Goal: Obtain resource: Download file/media

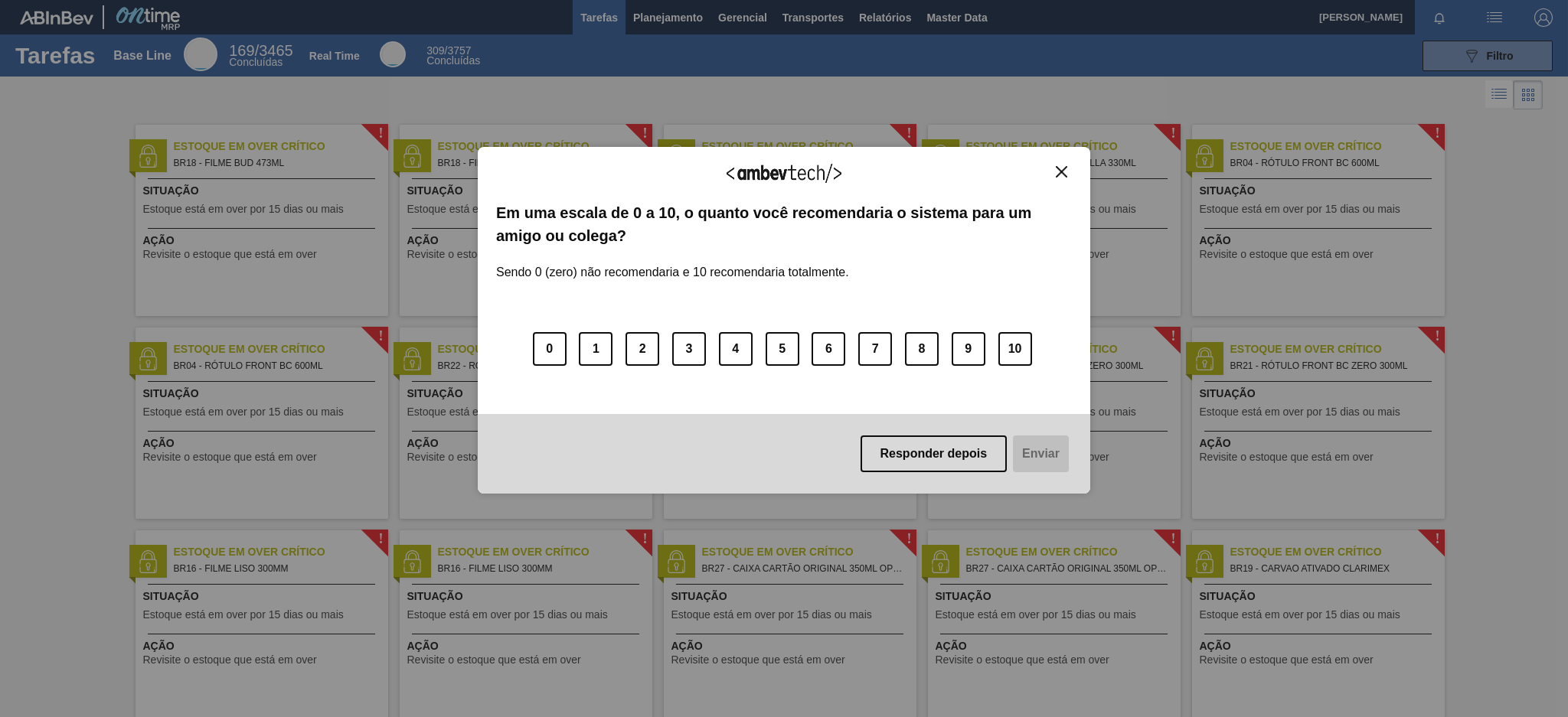
click at [1066, 176] on img "Close" at bounding box center [1061, 172] width 12 height 12
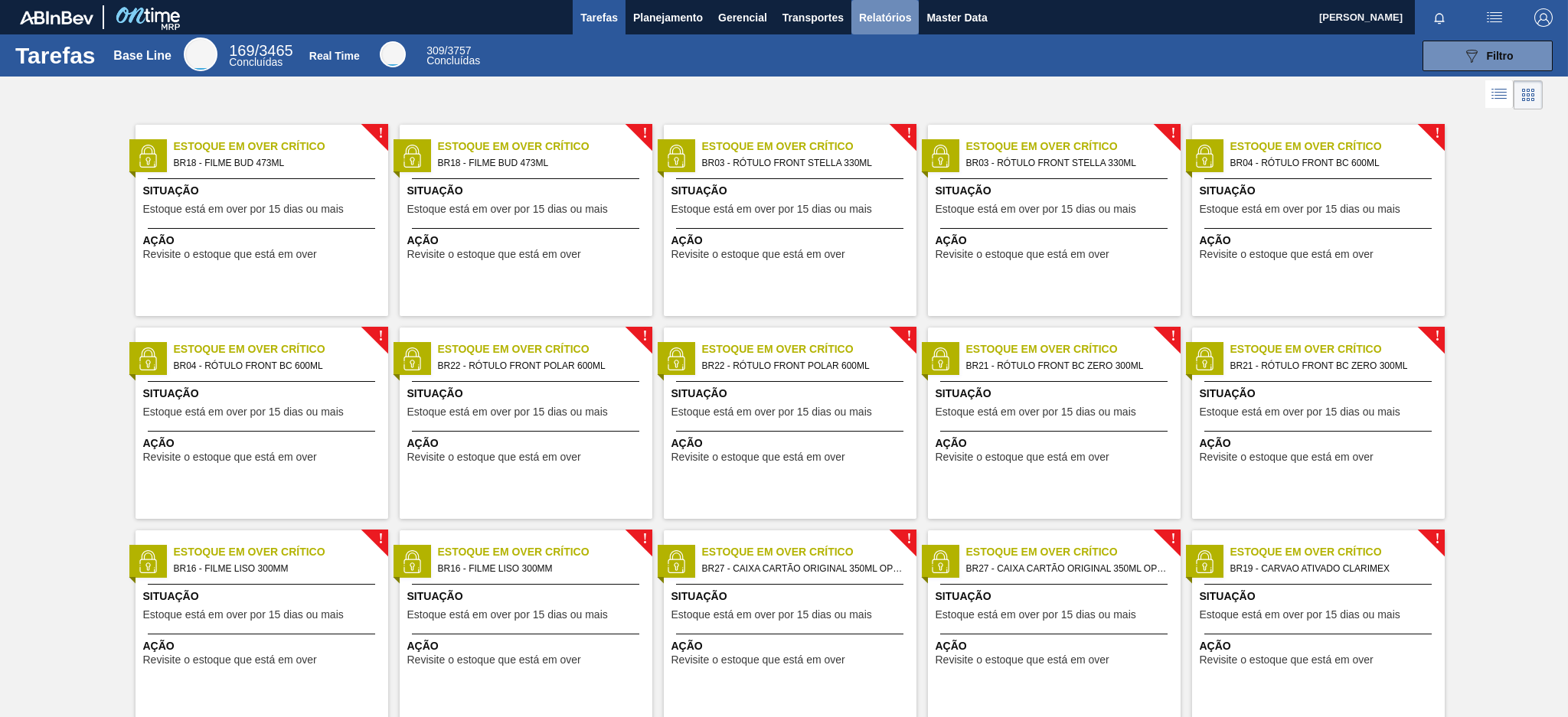
click at [888, 13] on span "Relatórios" at bounding box center [884, 18] width 52 height 19
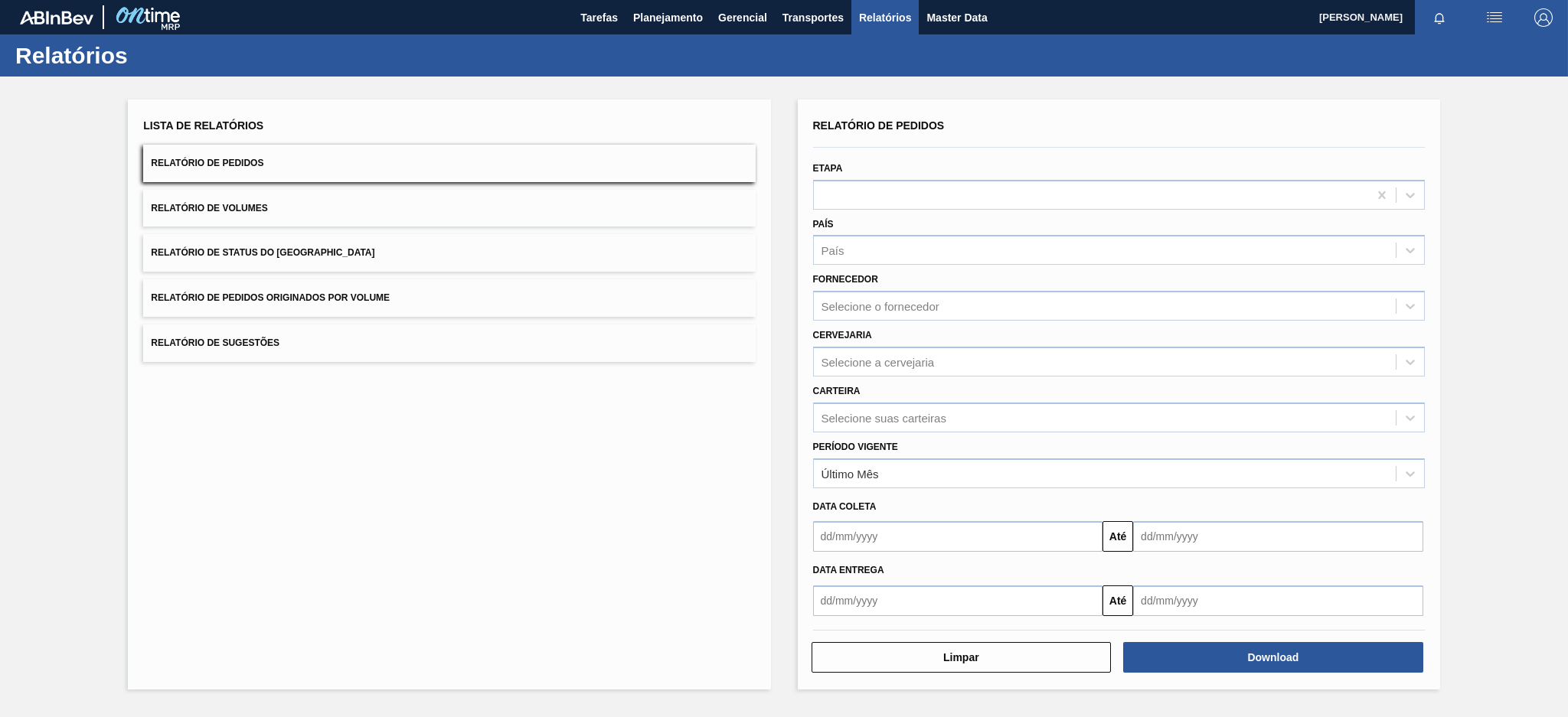
click at [545, 303] on button "Relatório de Pedidos Originados por Volume" at bounding box center [449, 298] width 612 height 37
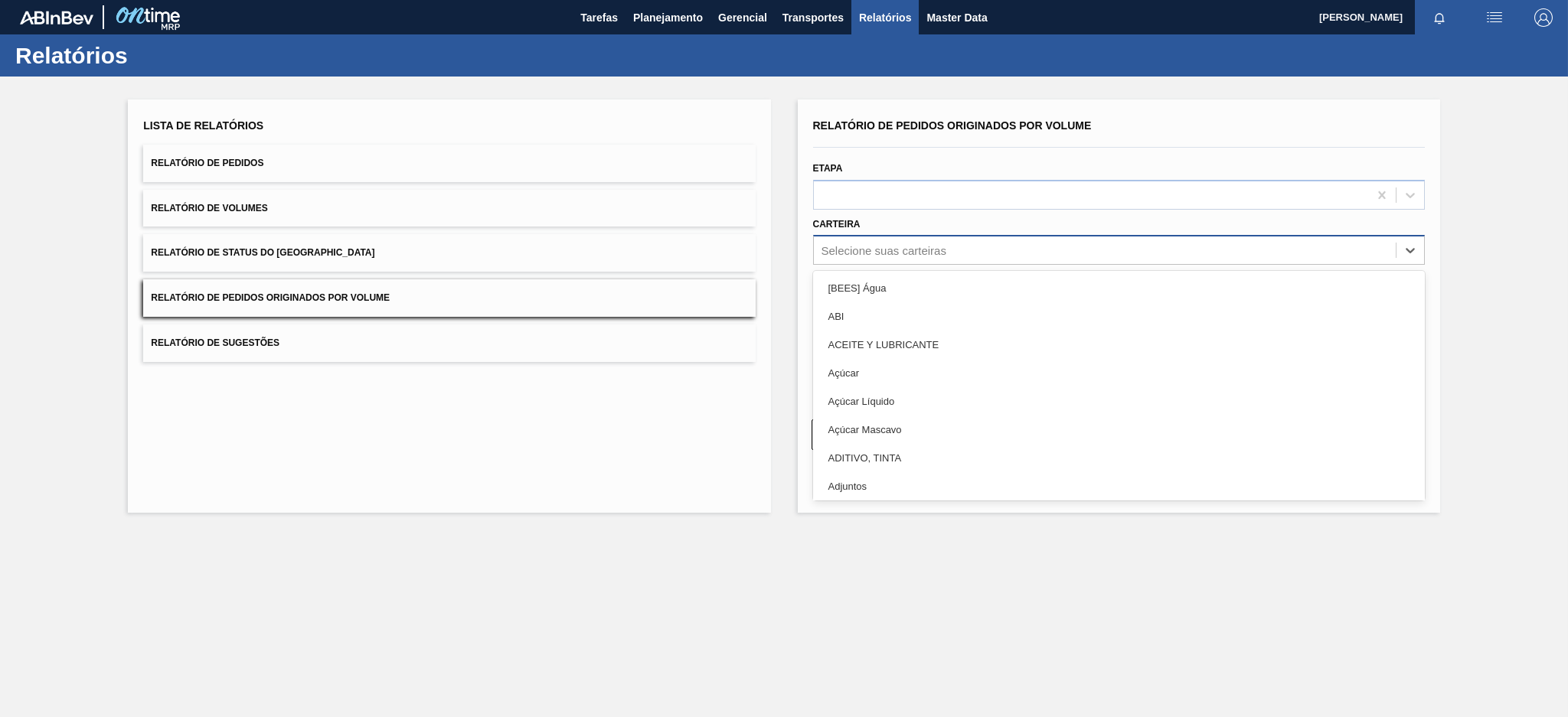
click at [947, 251] on div "Selecione suas carteiras" at bounding box center [1104, 251] width 582 height 22
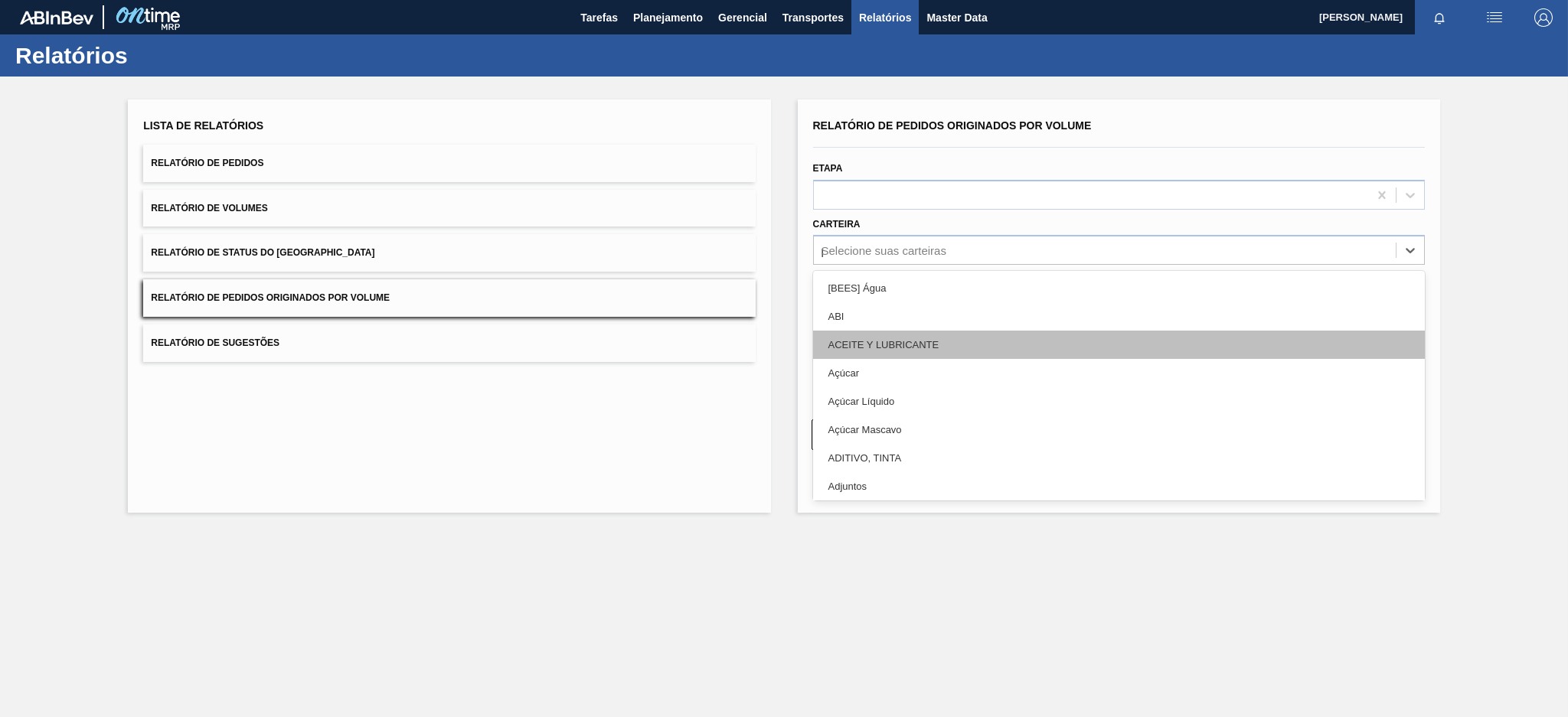
type input "pre"
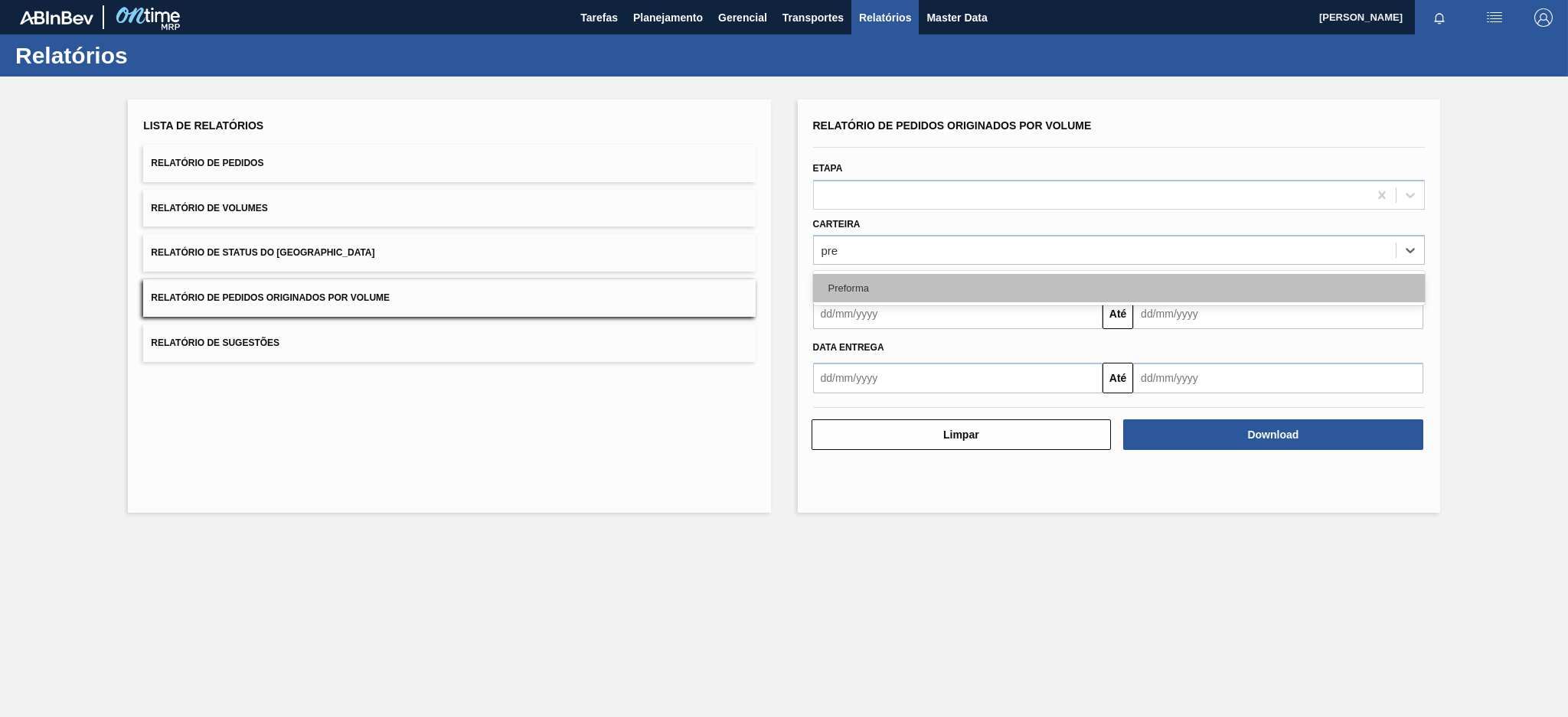
click at [869, 297] on div "Preforma" at bounding box center [1118, 289] width 612 height 28
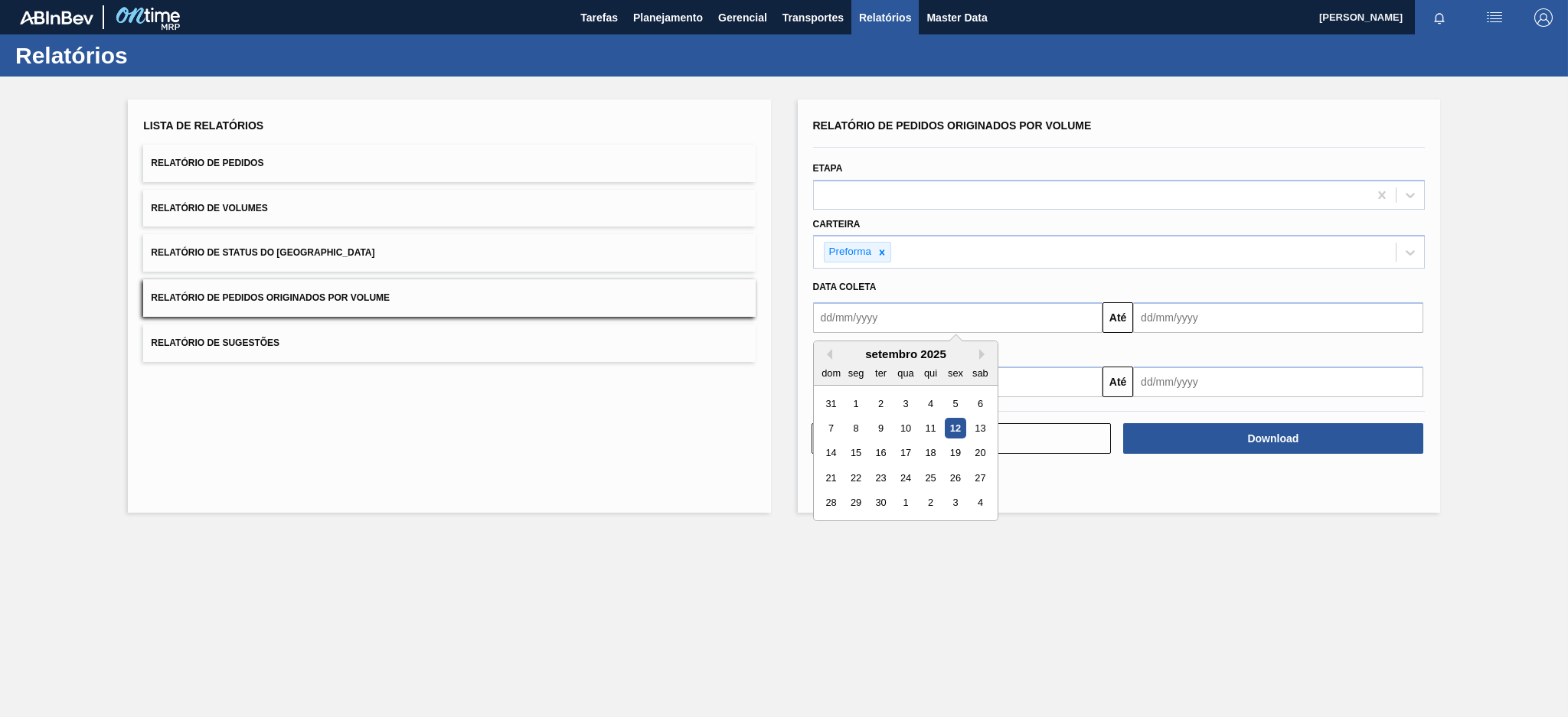
click at [870, 320] on input "text" at bounding box center [958, 318] width 290 height 31
click at [827, 349] on button "Previous Month" at bounding box center [827, 354] width 11 height 11
click at [825, 420] on div "3" at bounding box center [830, 428] width 20 height 20
type input "[DATE]"
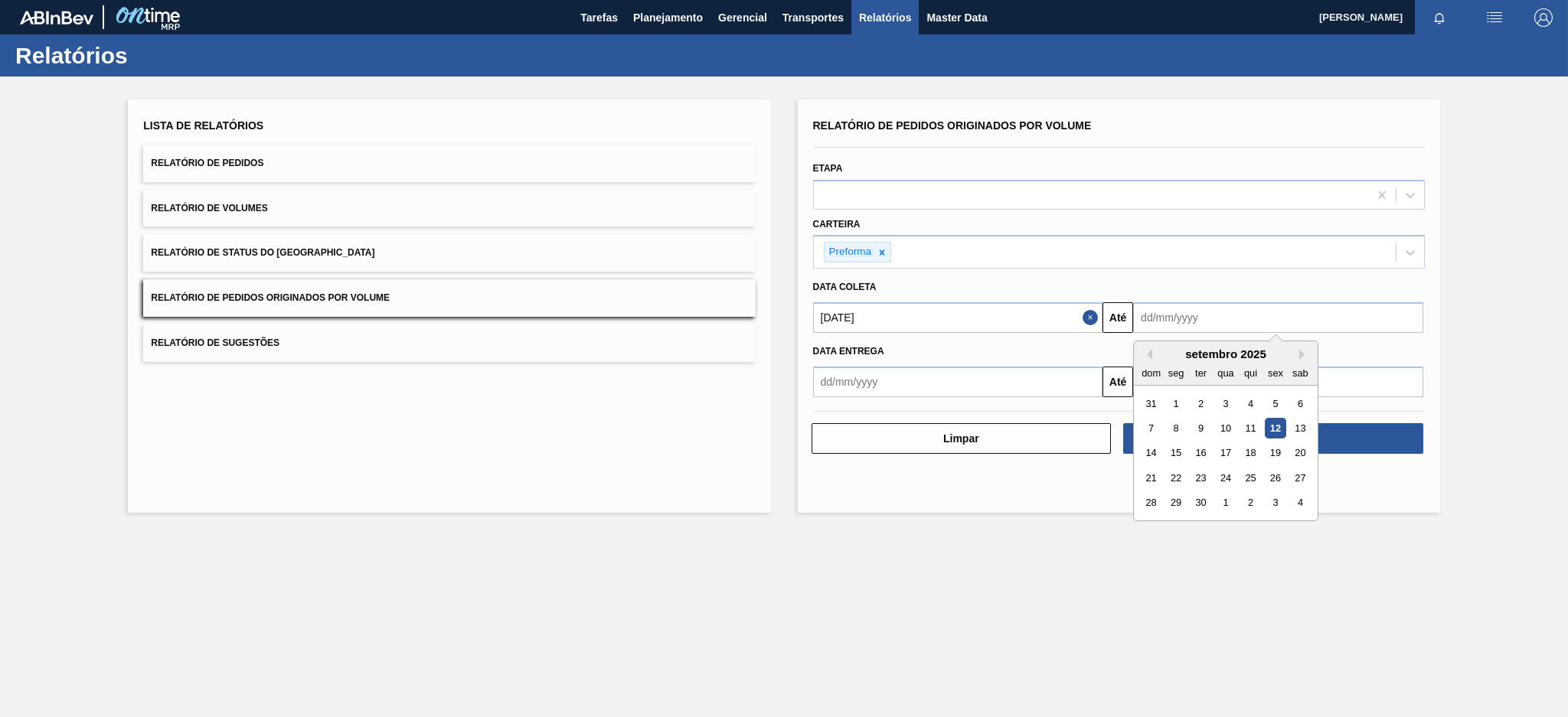
click at [1175, 317] on input "text" at bounding box center [1278, 318] width 290 height 31
click at [1175, 432] on div "12" at bounding box center [1274, 428] width 20 height 20
type input "[DATE]"
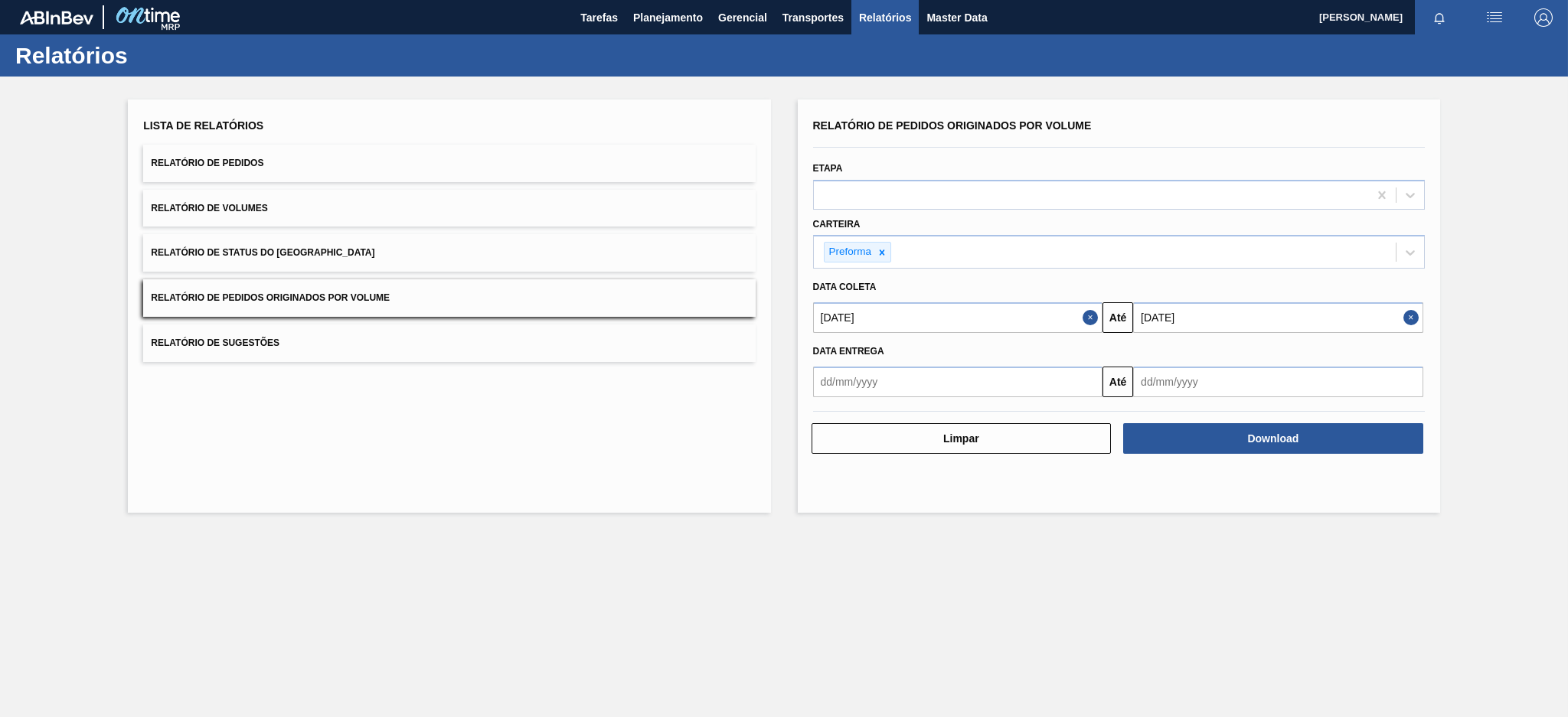
click at [1175, 432] on button "Download" at bounding box center [1272, 438] width 300 height 31
click at [676, 10] on span "Planejamento" at bounding box center [668, 18] width 70 height 19
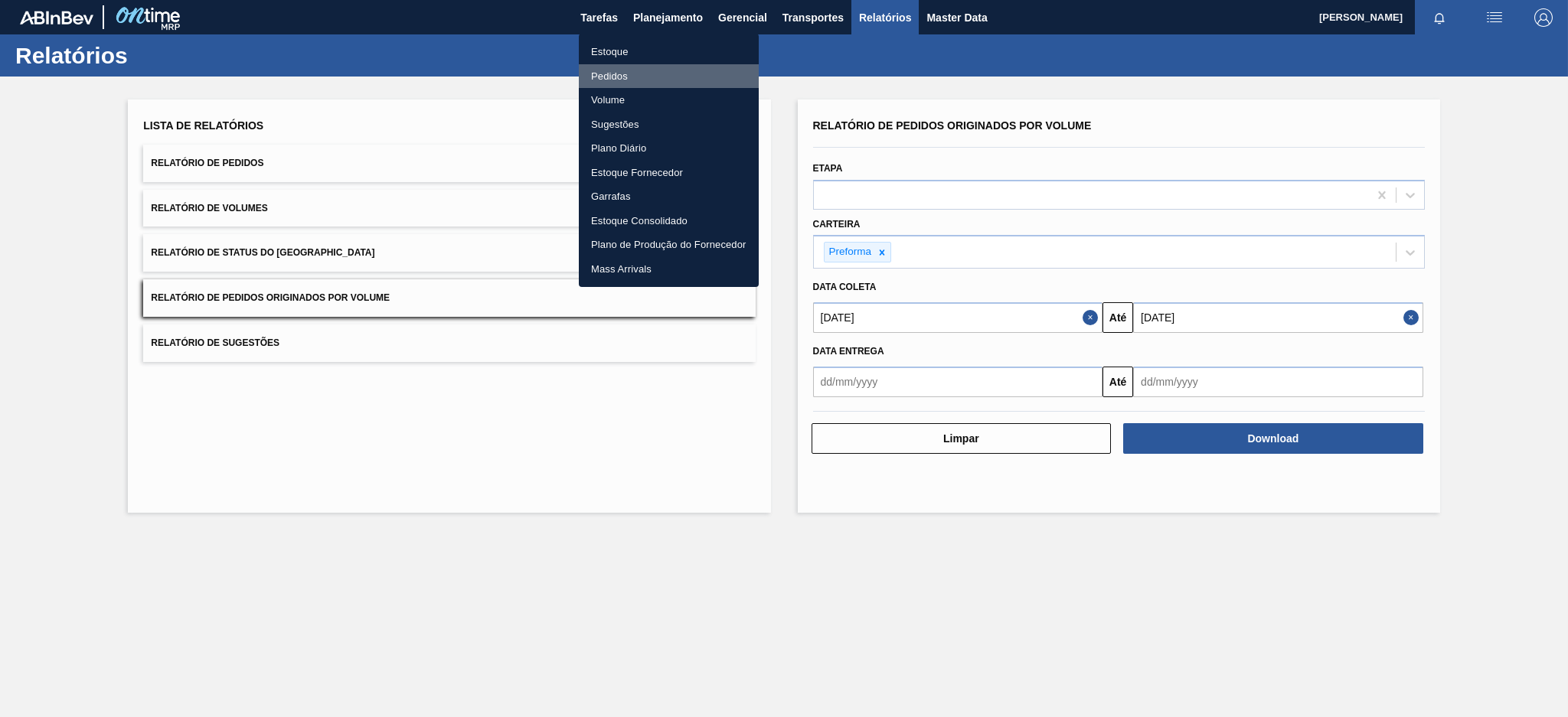
click at [625, 75] on li "Pedidos" at bounding box center [668, 77] width 180 height 25
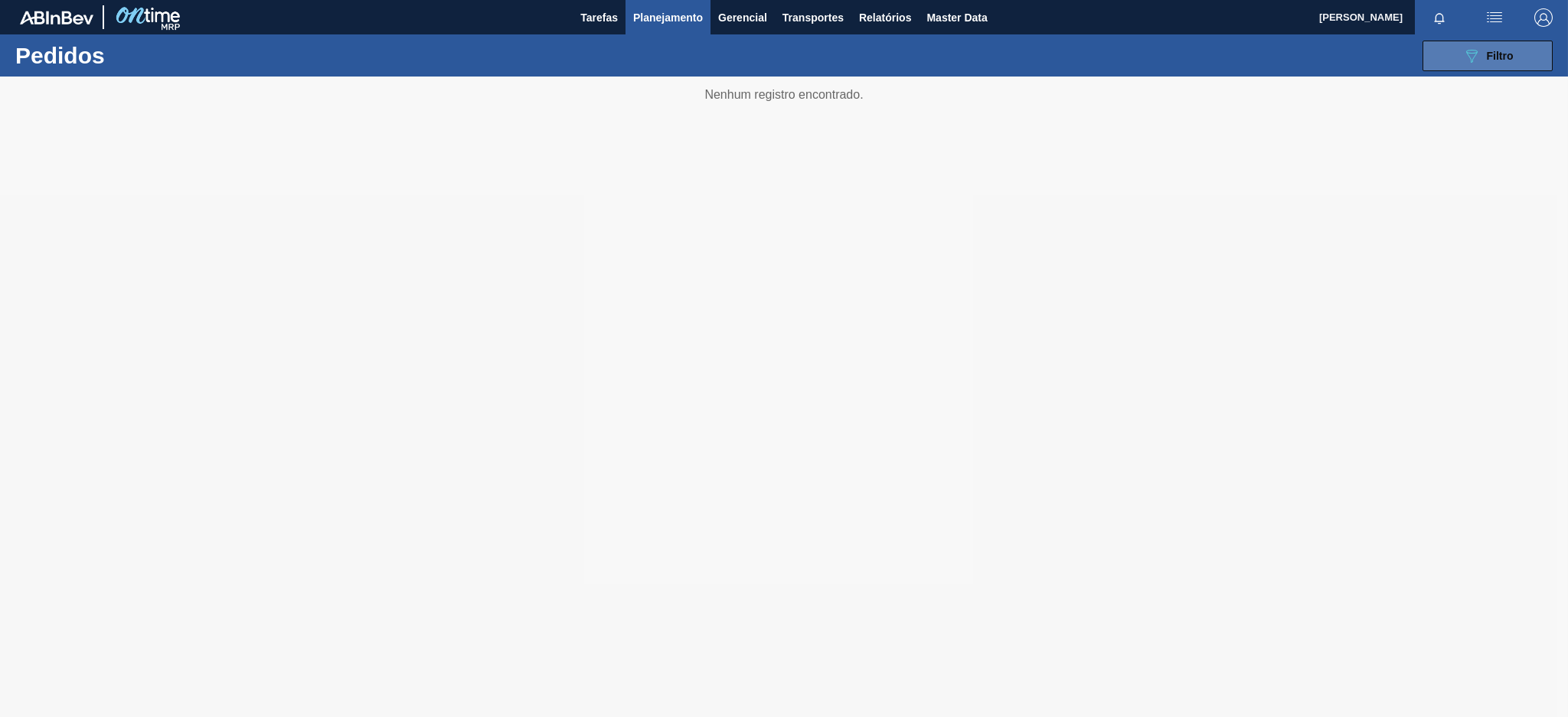
click at [1175, 59] on button "089F7B8B-B2A5-4AFE-B5C0-19BA573D28AC Filtro" at bounding box center [1487, 56] width 130 height 31
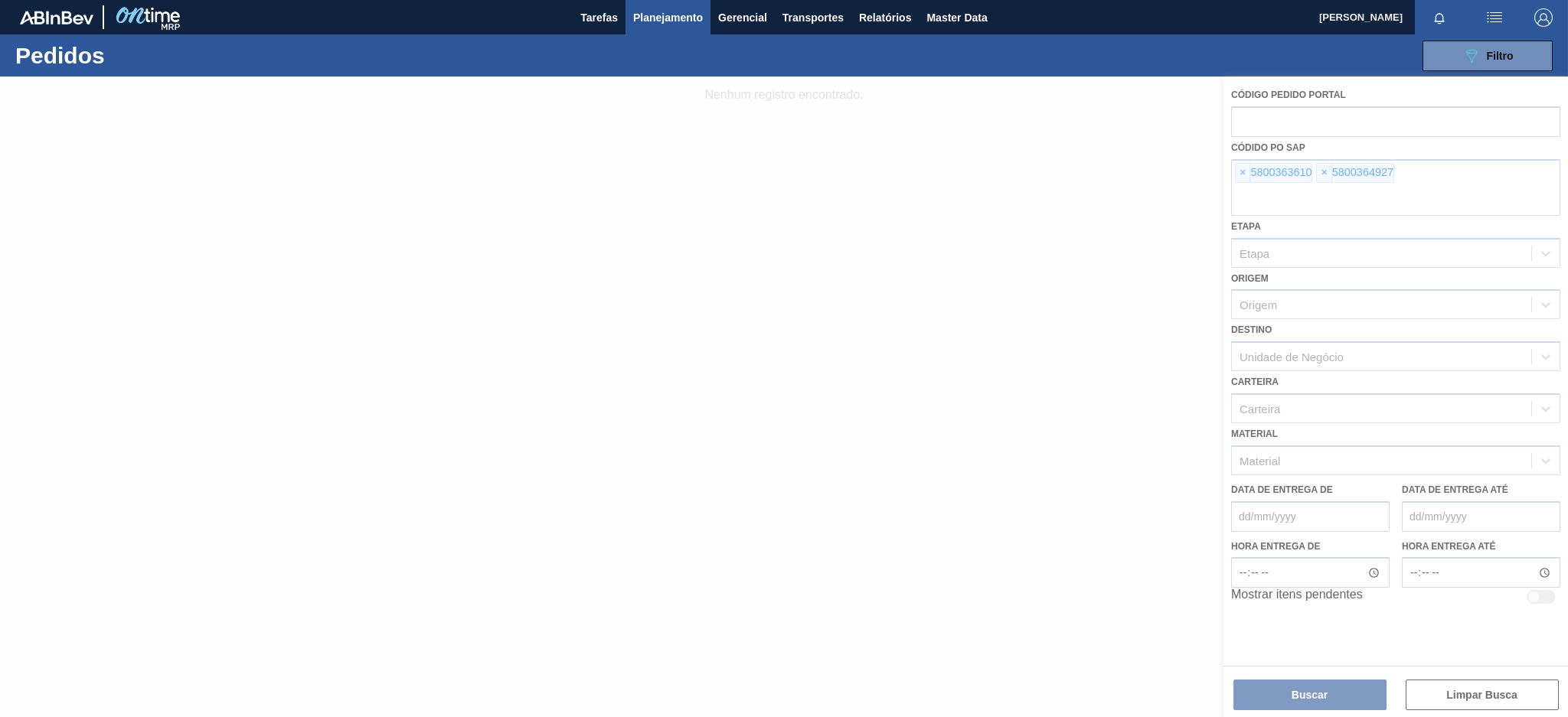
click at [1175, 172] on div at bounding box center [784, 397] width 1568 height 641
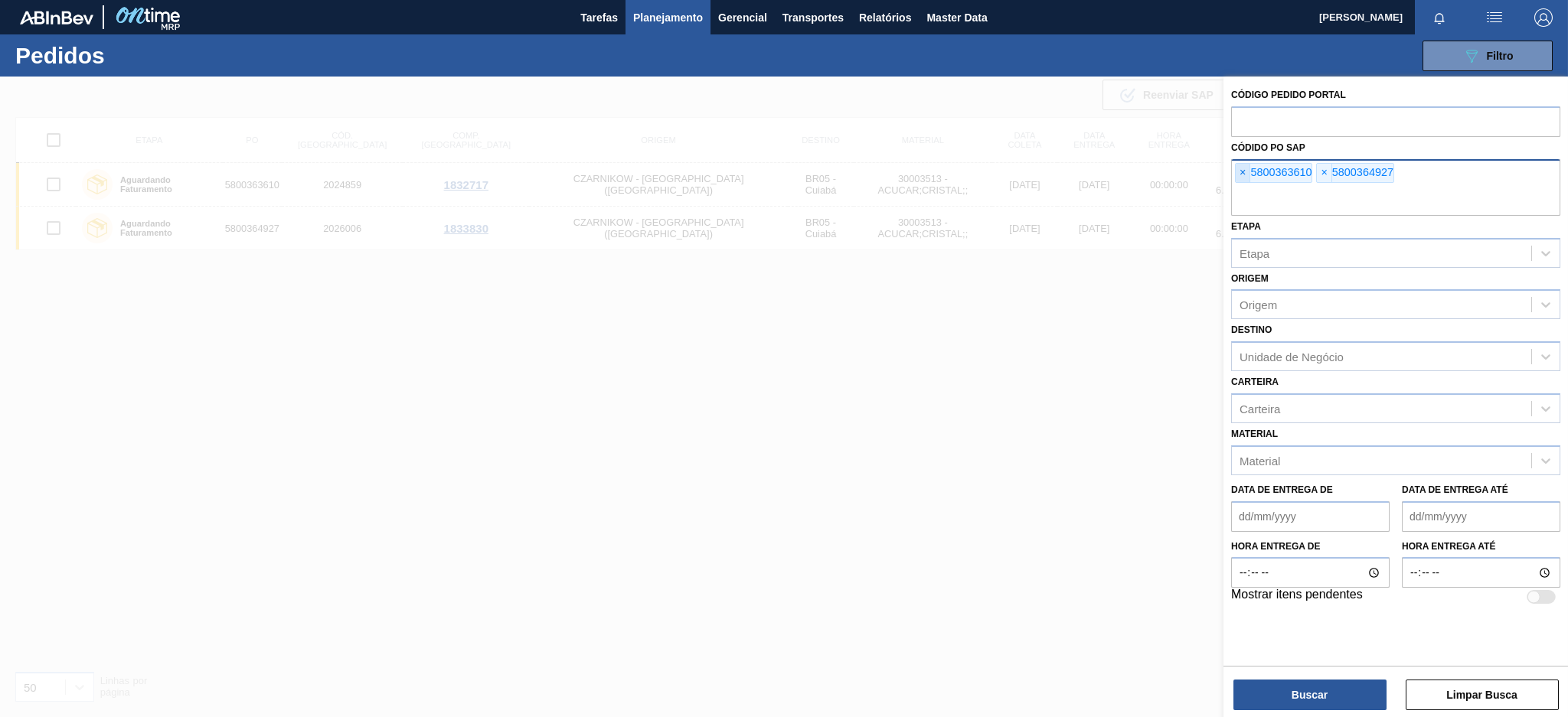
click at [1175, 177] on span "×" at bounding box center [1243, 173] width 14 height 19
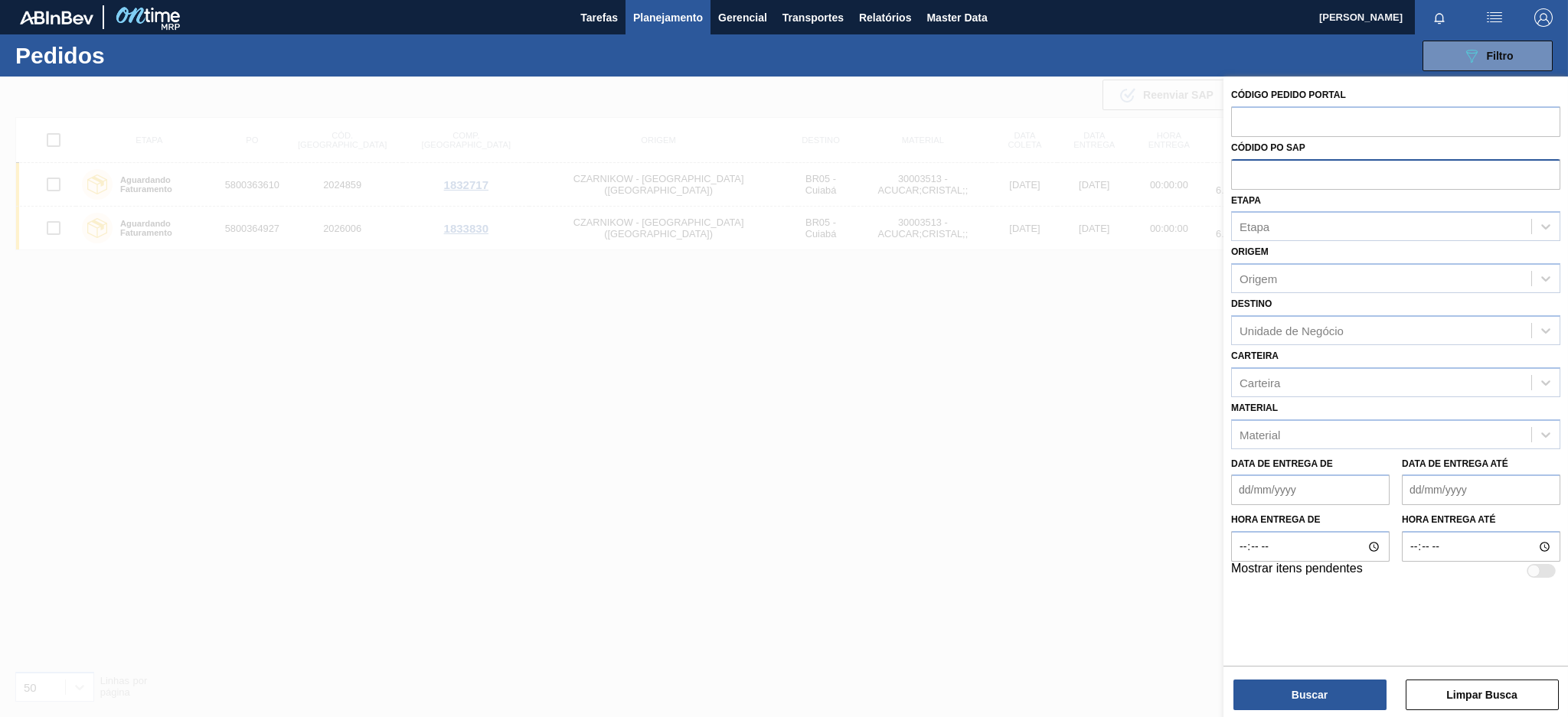
paste input "text"
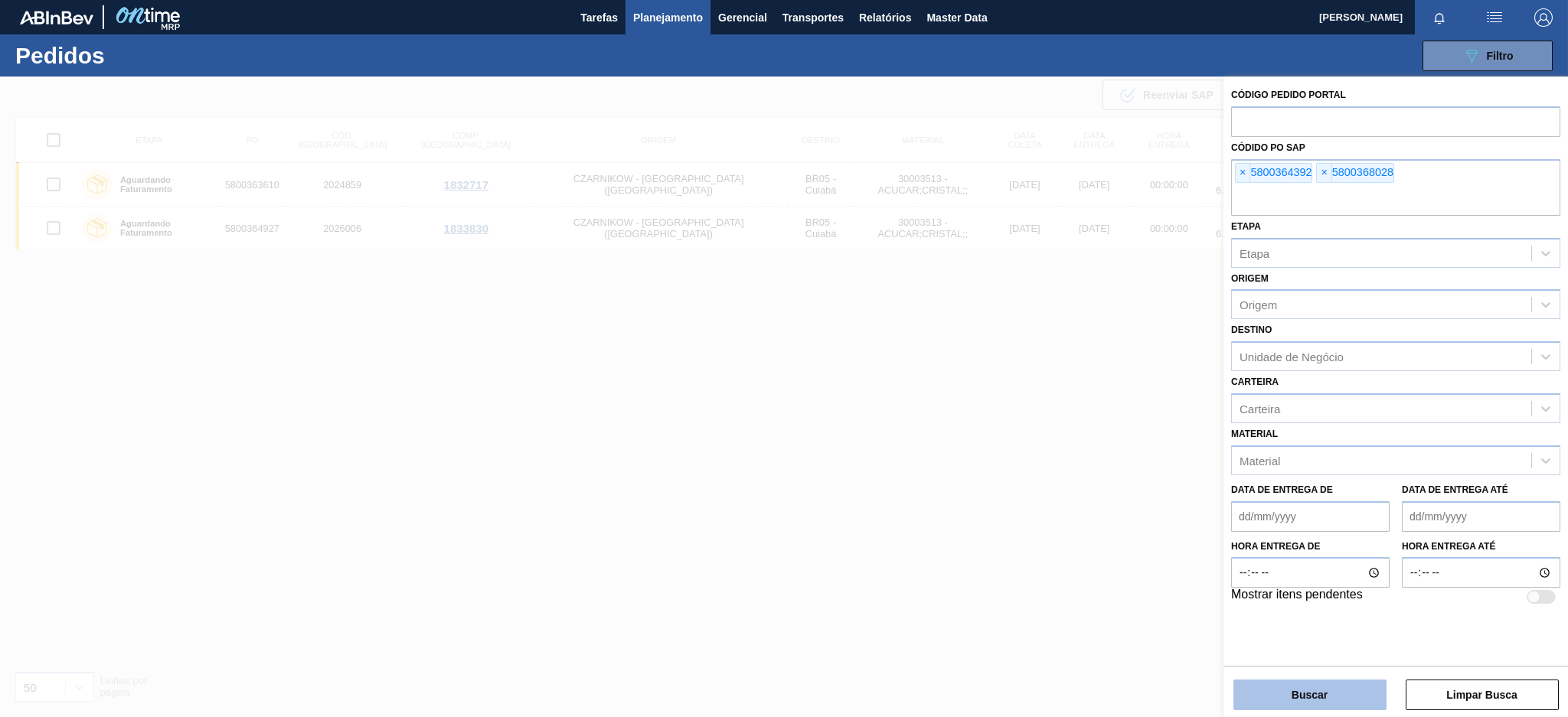
click at [1175, 537] on button "Buscar" at bounding box center [1309, 695] width 153 height 31
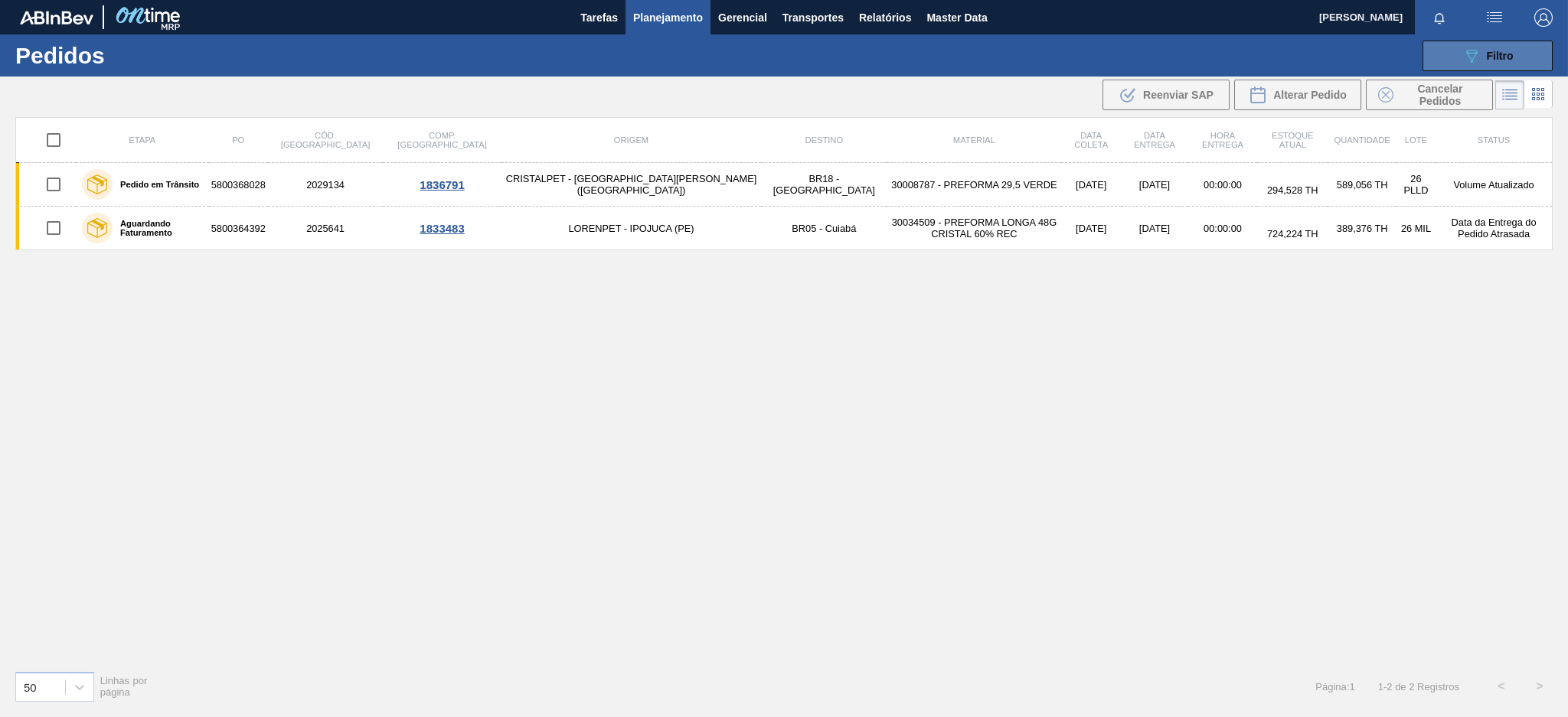
click at [1175, 0] on body "Tarefas Planejamento Gerencial Transportes Relatórios Master Data [PERSON_NAME]…" at bounding box center [784, 0] width 1568 height 0
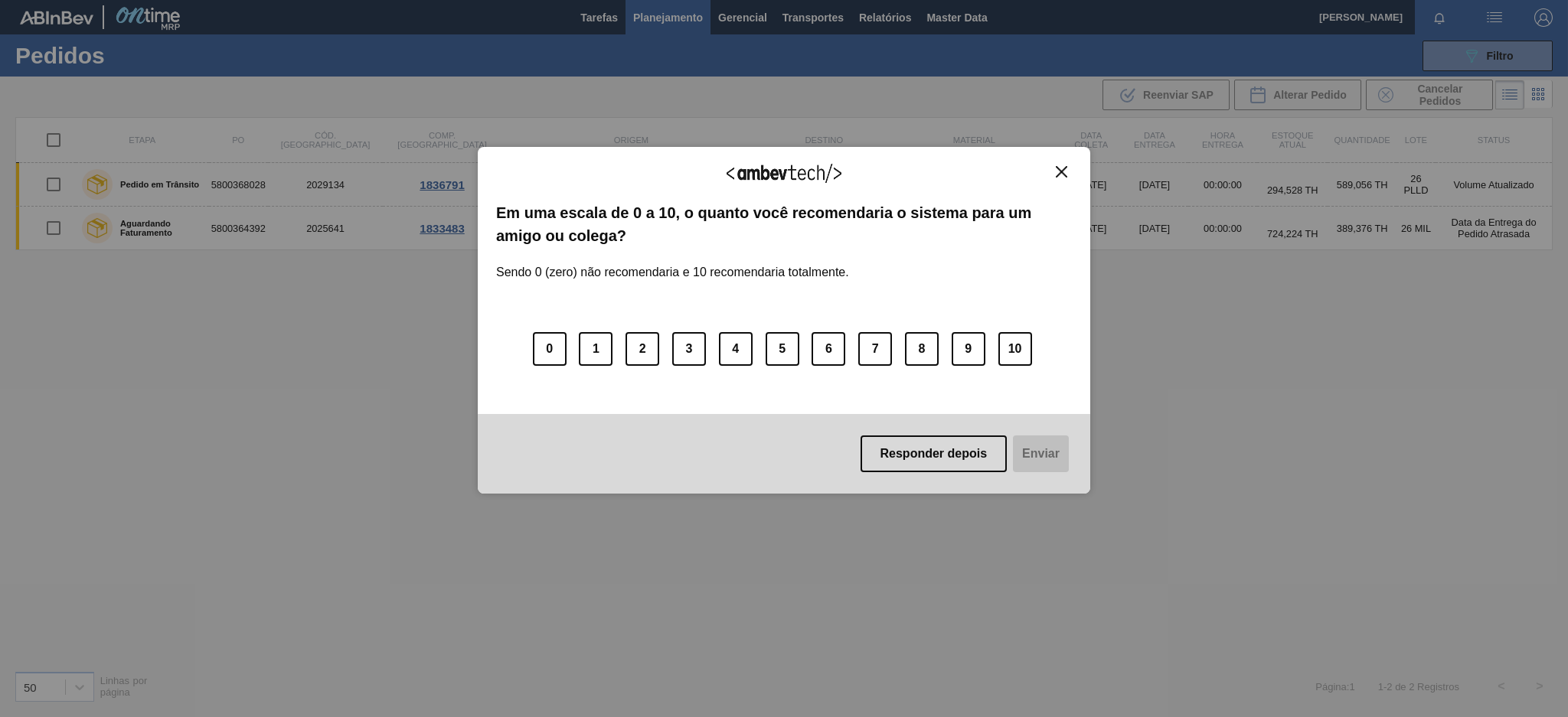
click at [1058, 164] on div "Agradecemos seu feedback! Em uma escala de 0 a 10, o quanto você recomendaria o…" at bounding box center [784, 320] width 613 height 348
click at [1063, 173] on img "Close" at bounding box center [1061, 172] width 12 height 12
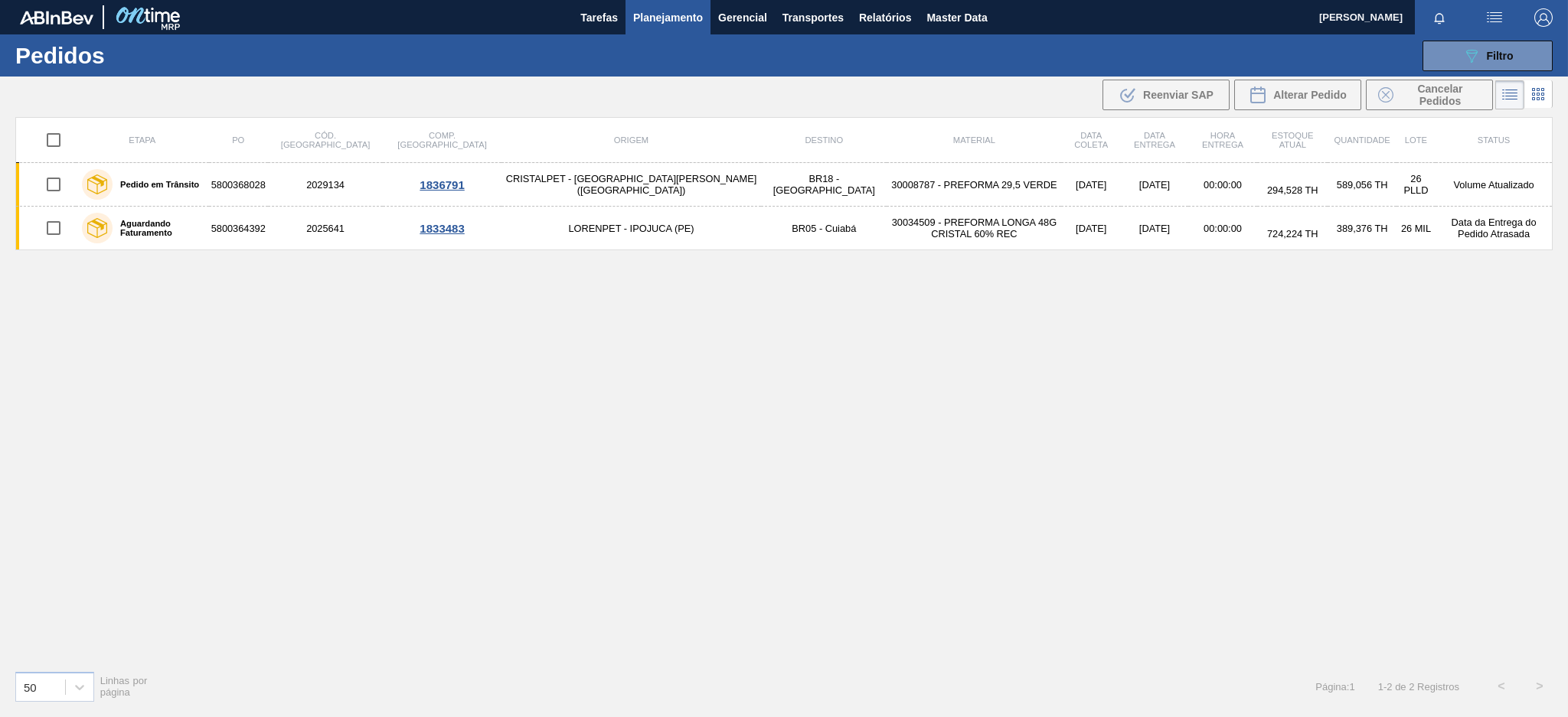
click at [1175, 71] on div "089F7B8B-B2A5-4AFE-B5C0-19BA573D28AC Filtro Código Pedido Portal Códido PO SAP …" at bounding box center [903, 56] width 1314 height 46
click at [1175, 63] on div "089F7B8B-B2A5-4AFE-B5C0-19BA573D28AC Filtro" at bounding box center [1487, 56] width 51 height 19
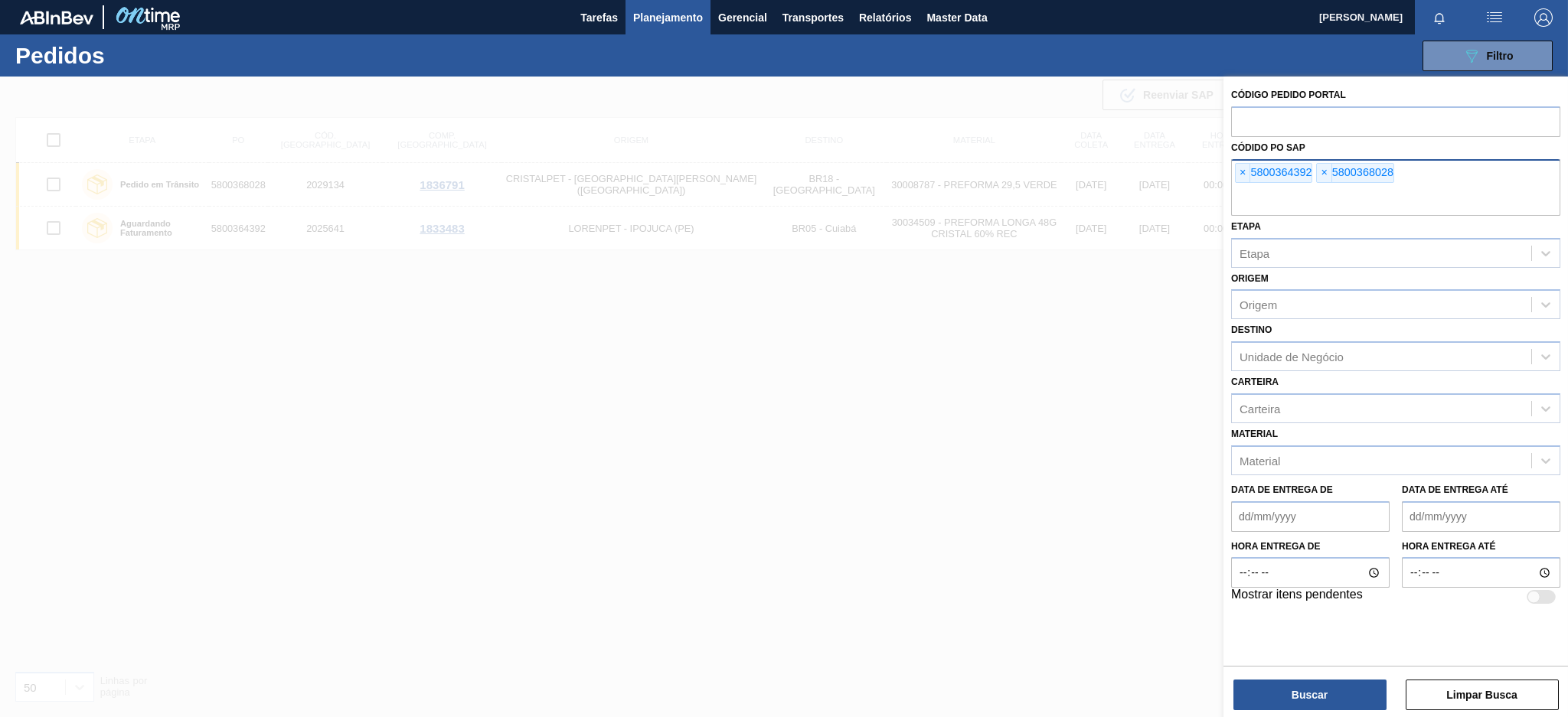
click at [1175, 178] on div "× 5800364392 × 5800368028" at bounding box center [1395, 188] width 329 height 57
paste input "5800364926"
type input "5800364926"
click at [1175, 537] on button "Buscar" at bounding box center [1309, 695] width 153 height 31
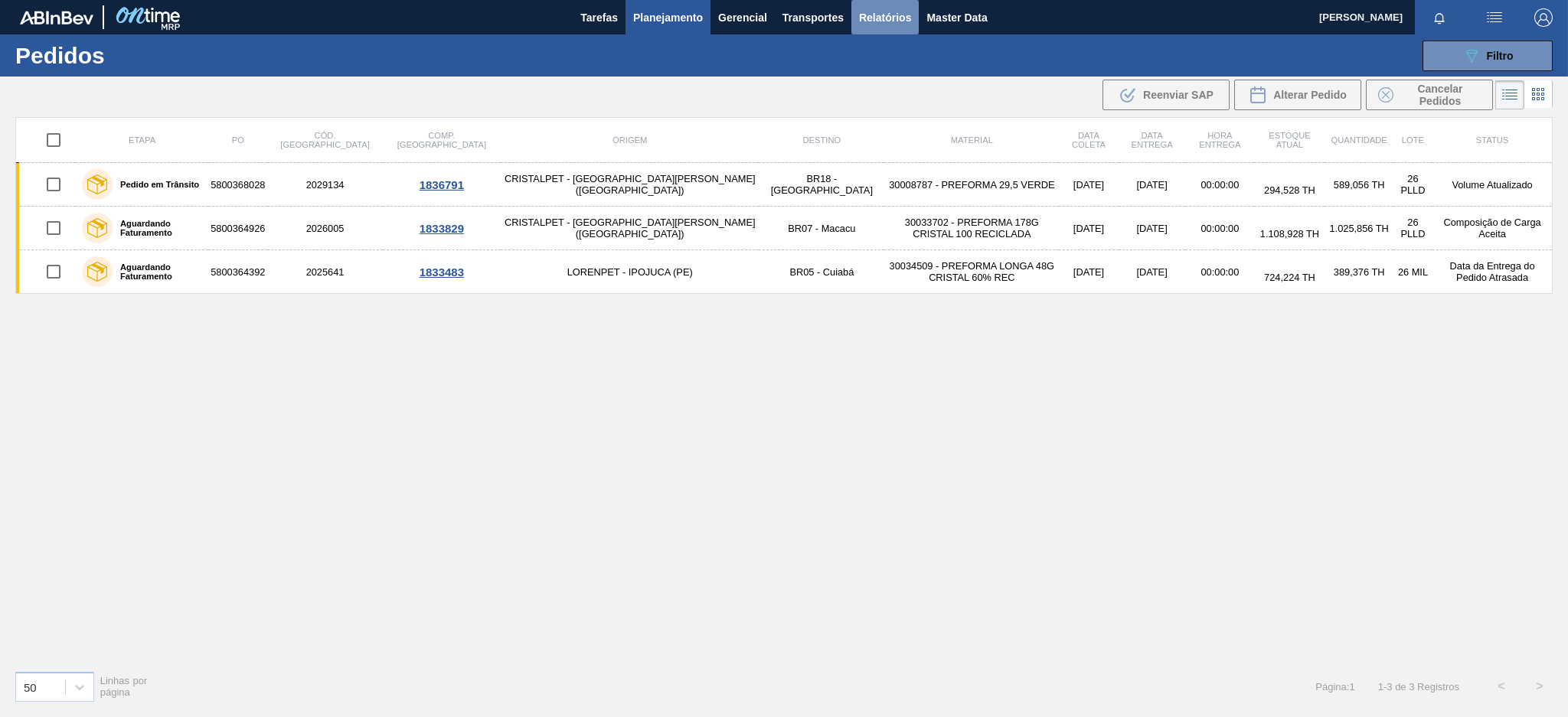
click at [885, 31] on button "Relatórios" at bounding box center [884, 17] width 67 height 35
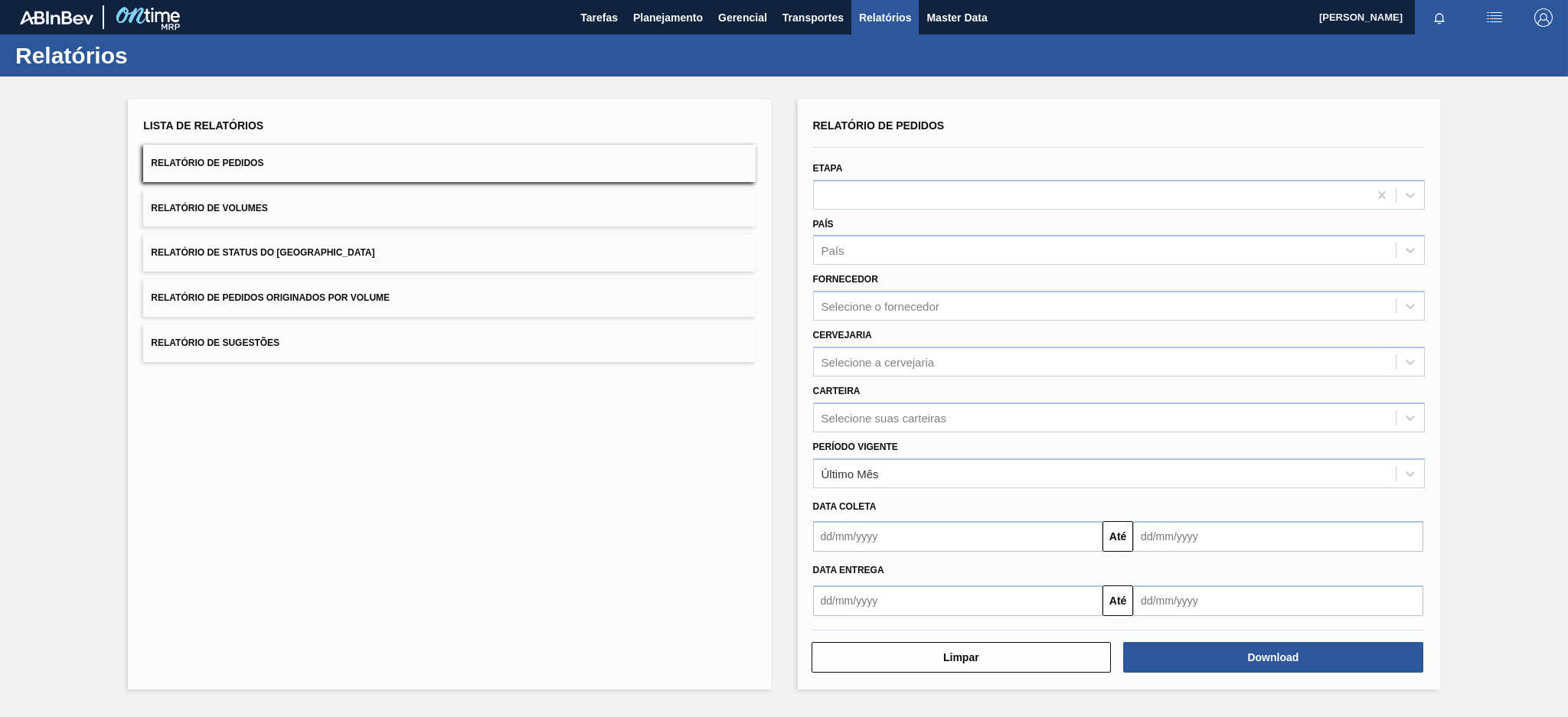
click at [368, 289] on button "Relatório de Pedidos Originados por Volume" at bounding box center [449, 298] width 612 height 37
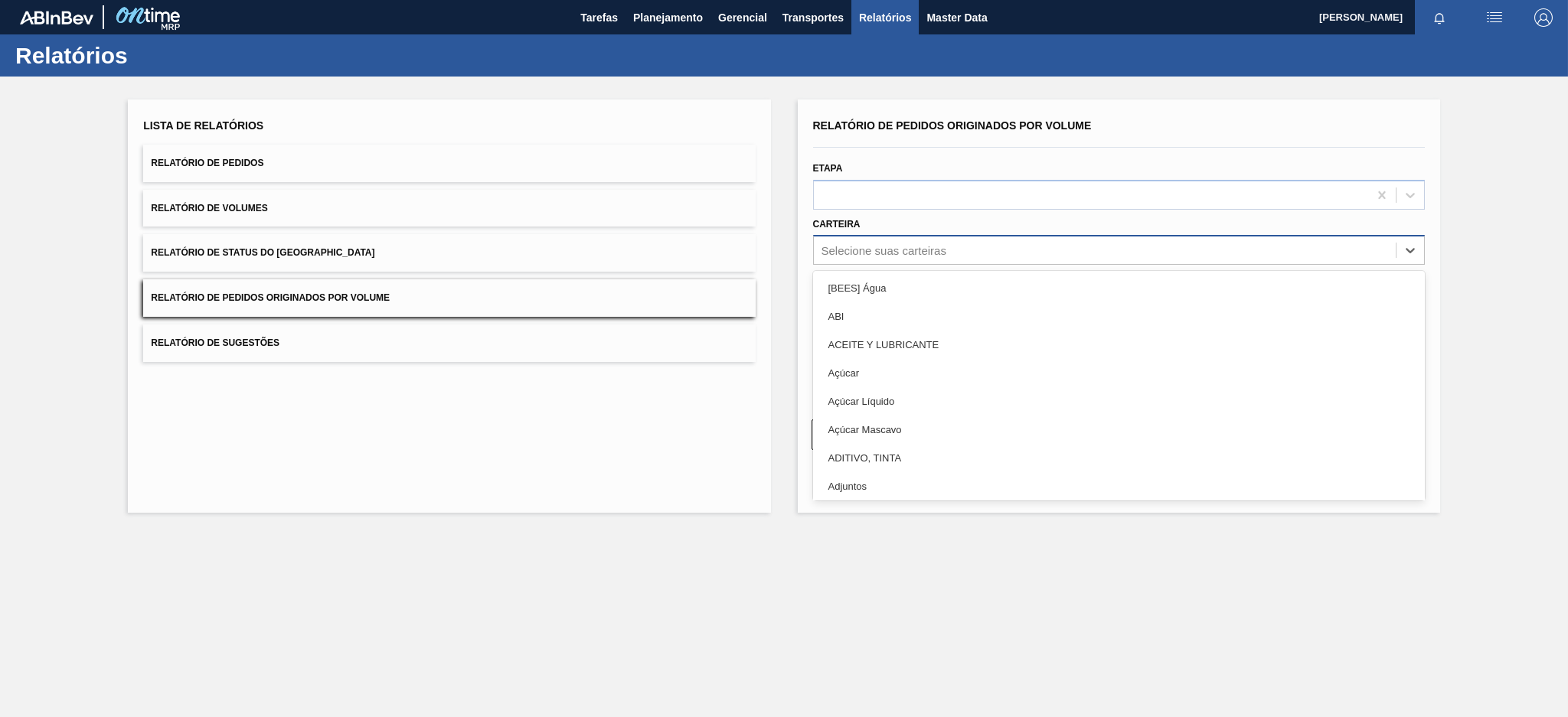
click at [865, 244] on div "Selecione suas carteiras" at bounding box center [884, 251] width 125 height 13
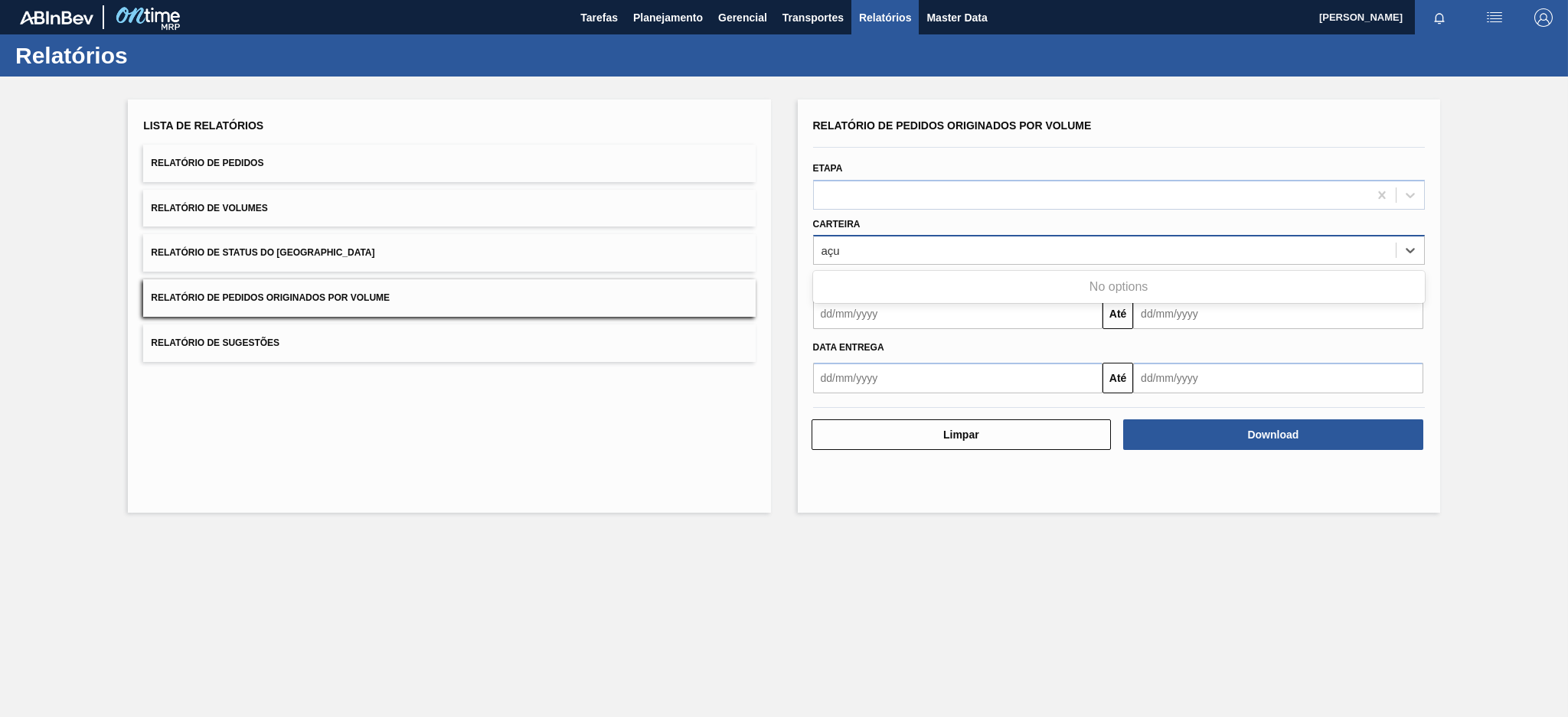
type input "aç"
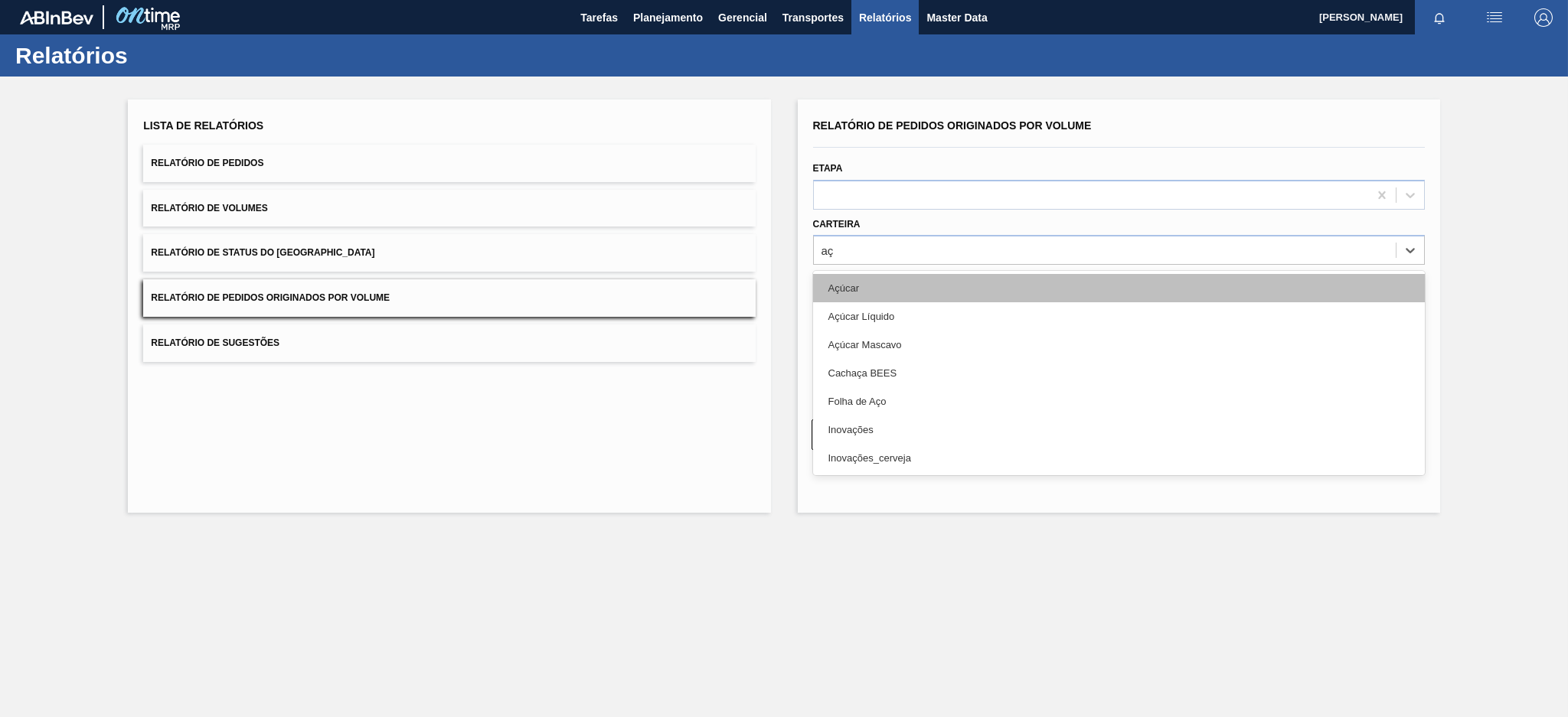
click at [860, 280] on div "Açúcar" at bounding box center [1118, 289] width 612 height 28
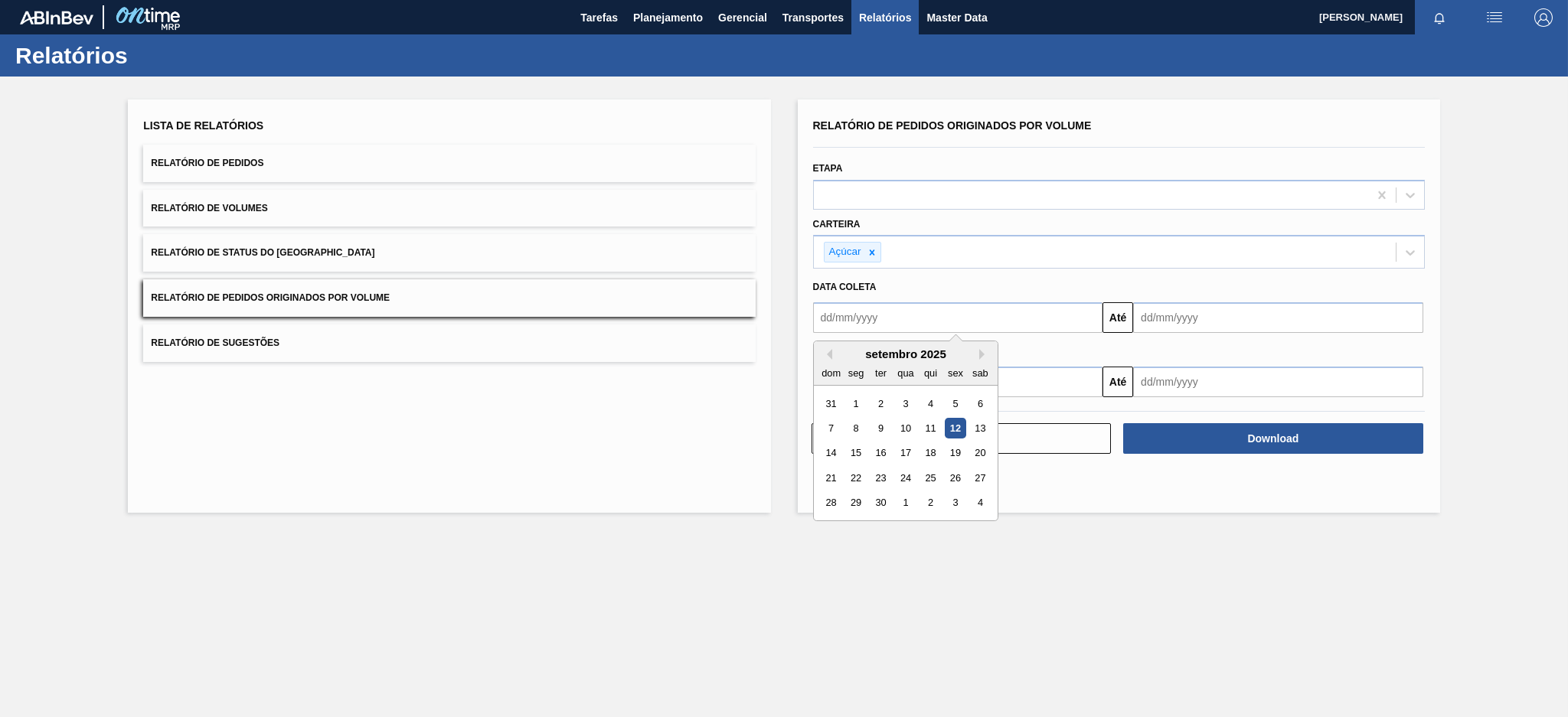
click at [864, 315] on input "text" at bounding box center [958, 318] width 290 height 31
click at [830, 349] on button "Previous Month" at bounding box center [827, 354] width 11 height 11
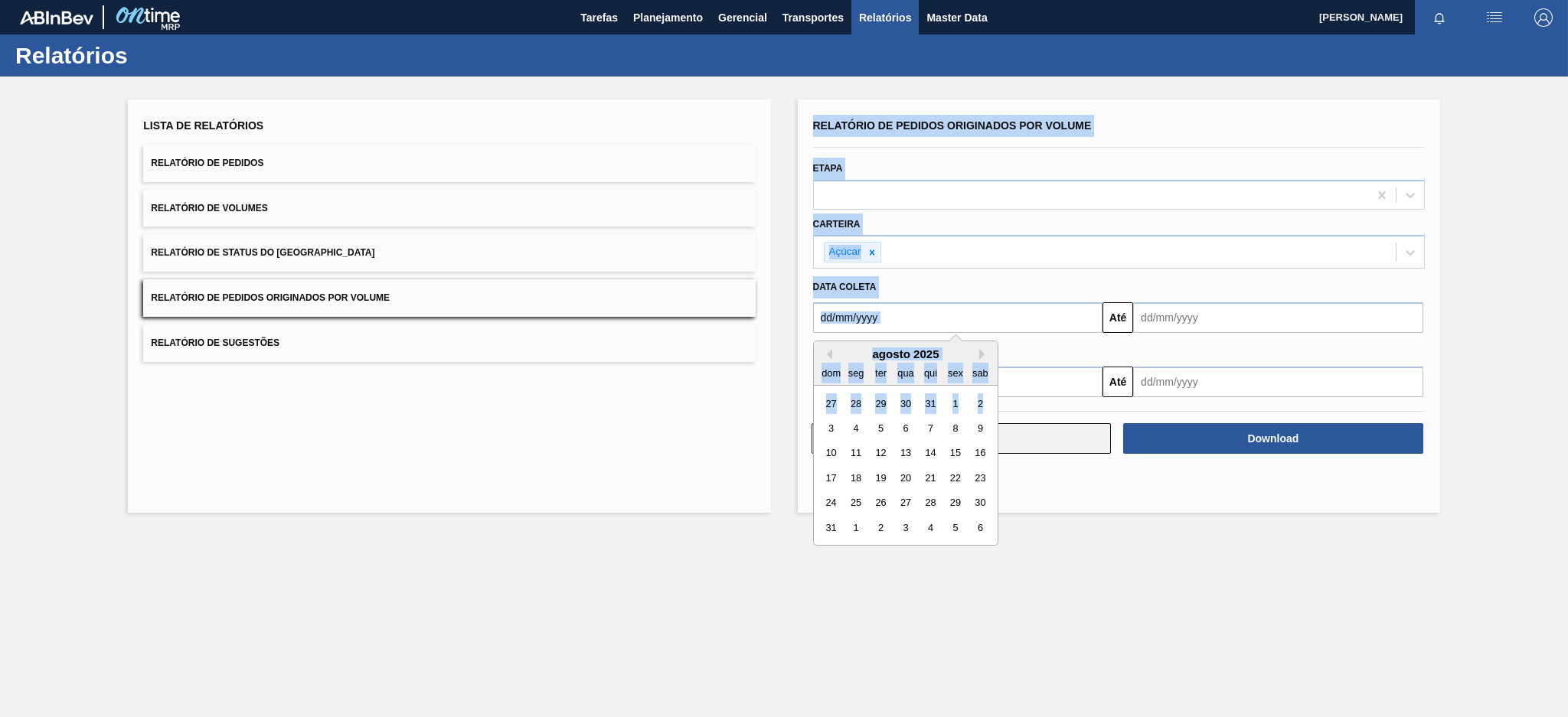
click at [826, 434] on div "3" at bounding box center [830, 428] width 20 height 20
type input "[DATE]"
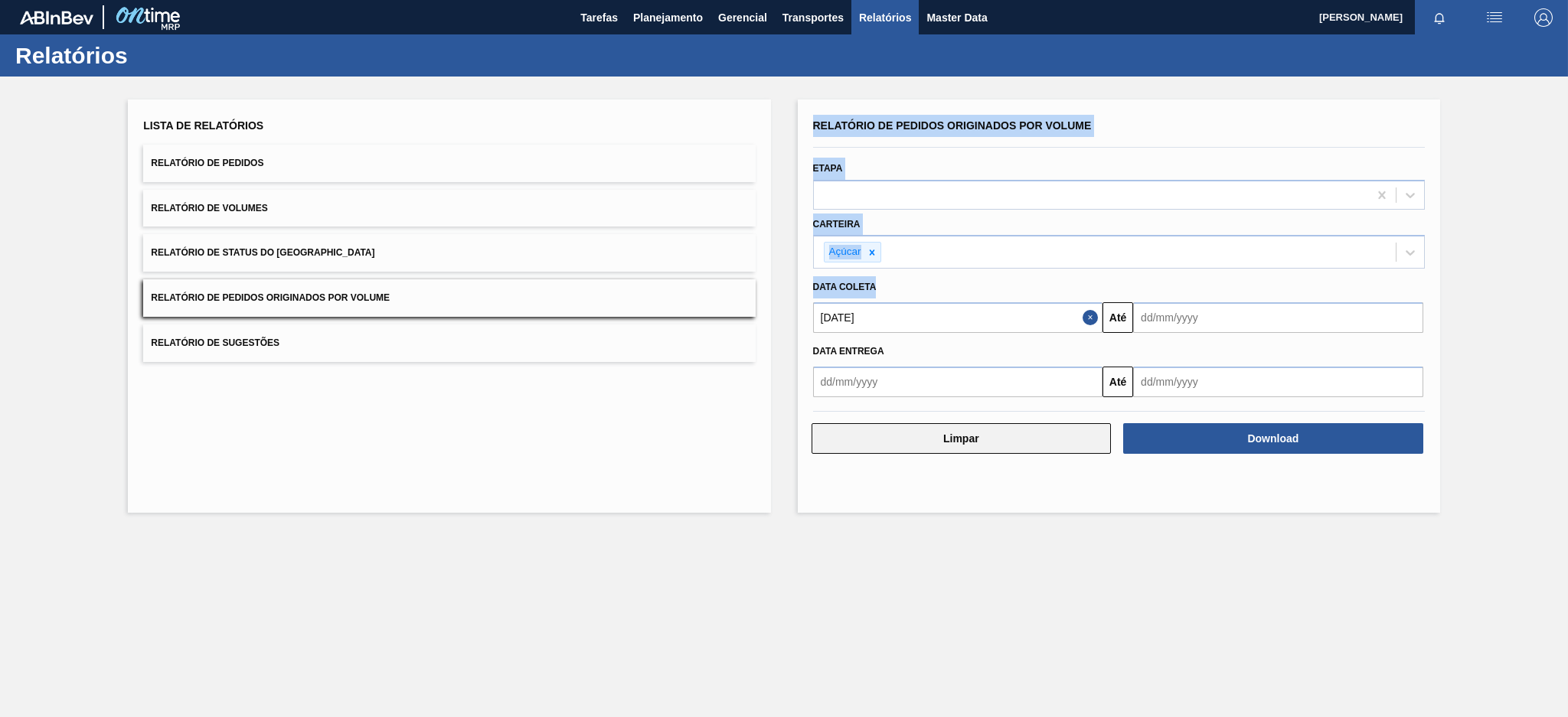
click at [826, 434] on button "Limpar" at bounding box center [962, 438] width 300 height 31
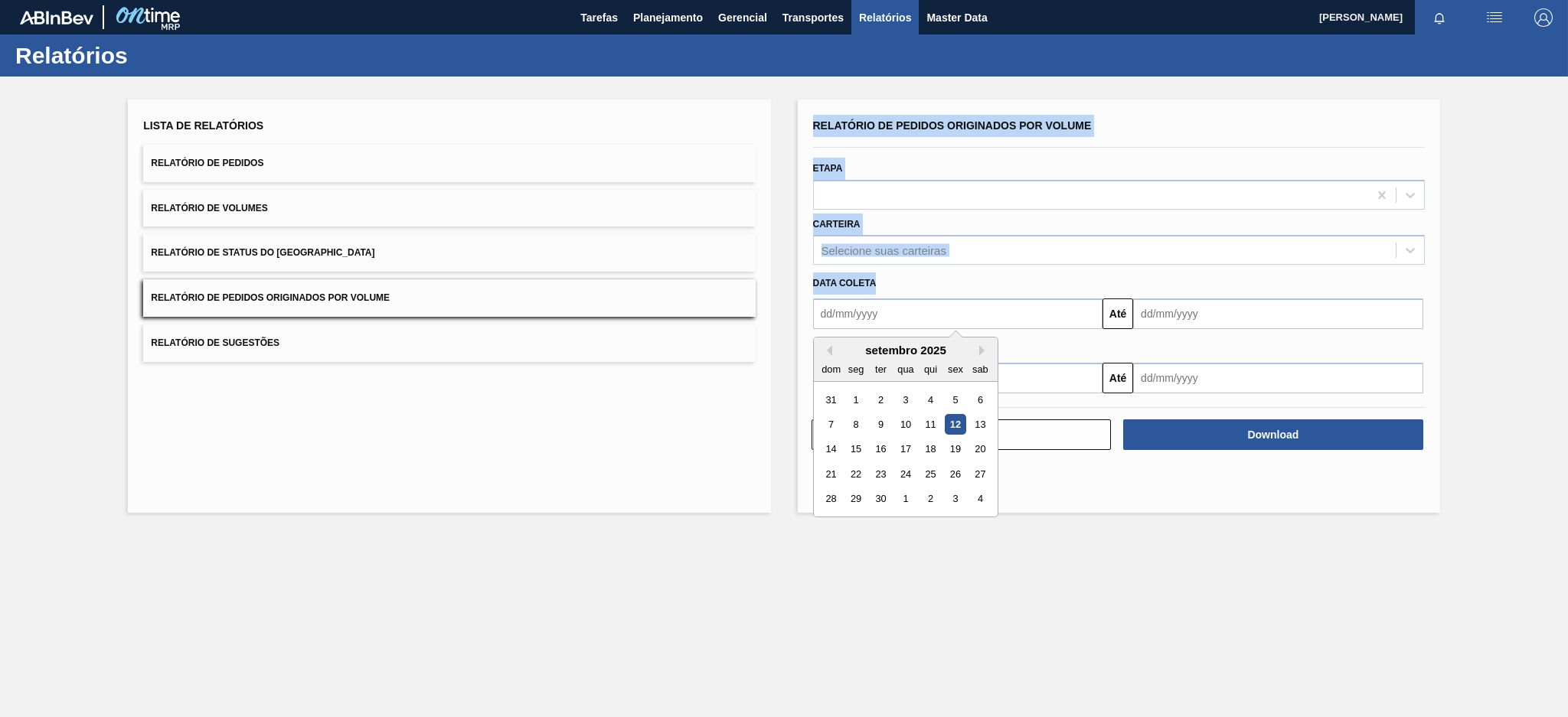
click at [1048, 311] on input "text" at bounding box center [958, 313] width 290 height 31
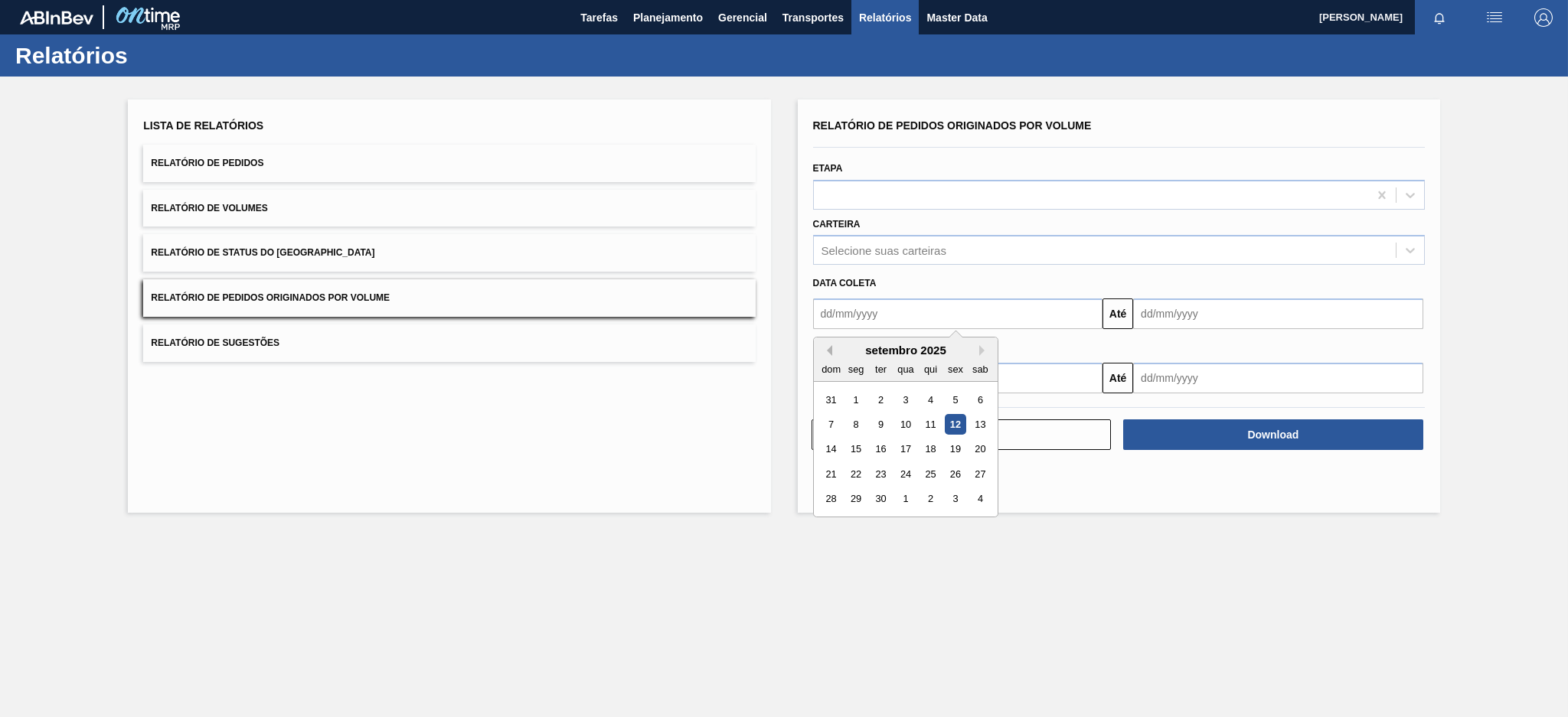
click at [828, 351] on button "Previous Month" at bounding box center [827, 351] width 11 height 11
click at [835, 425] on div "3" at bounding box center [830, 424] width 20 height 20
type input "[DATE]"
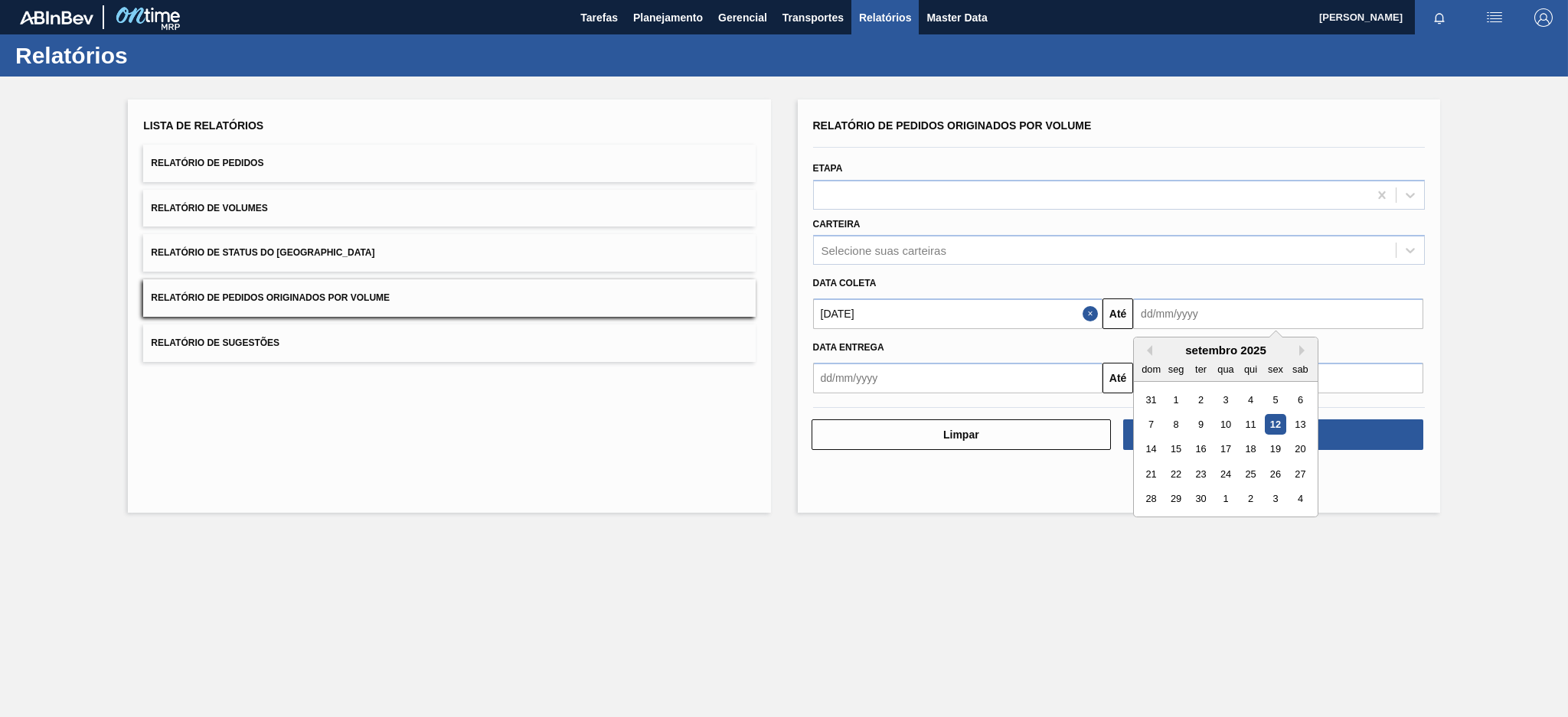
click at [1175, 307] on input "text" at bounding box center [1278, 313] width 290 height 31
click at [1175, 428] on div "12" at bounding box center [1274, 424] width 20 height 20
type input "[DATE]"
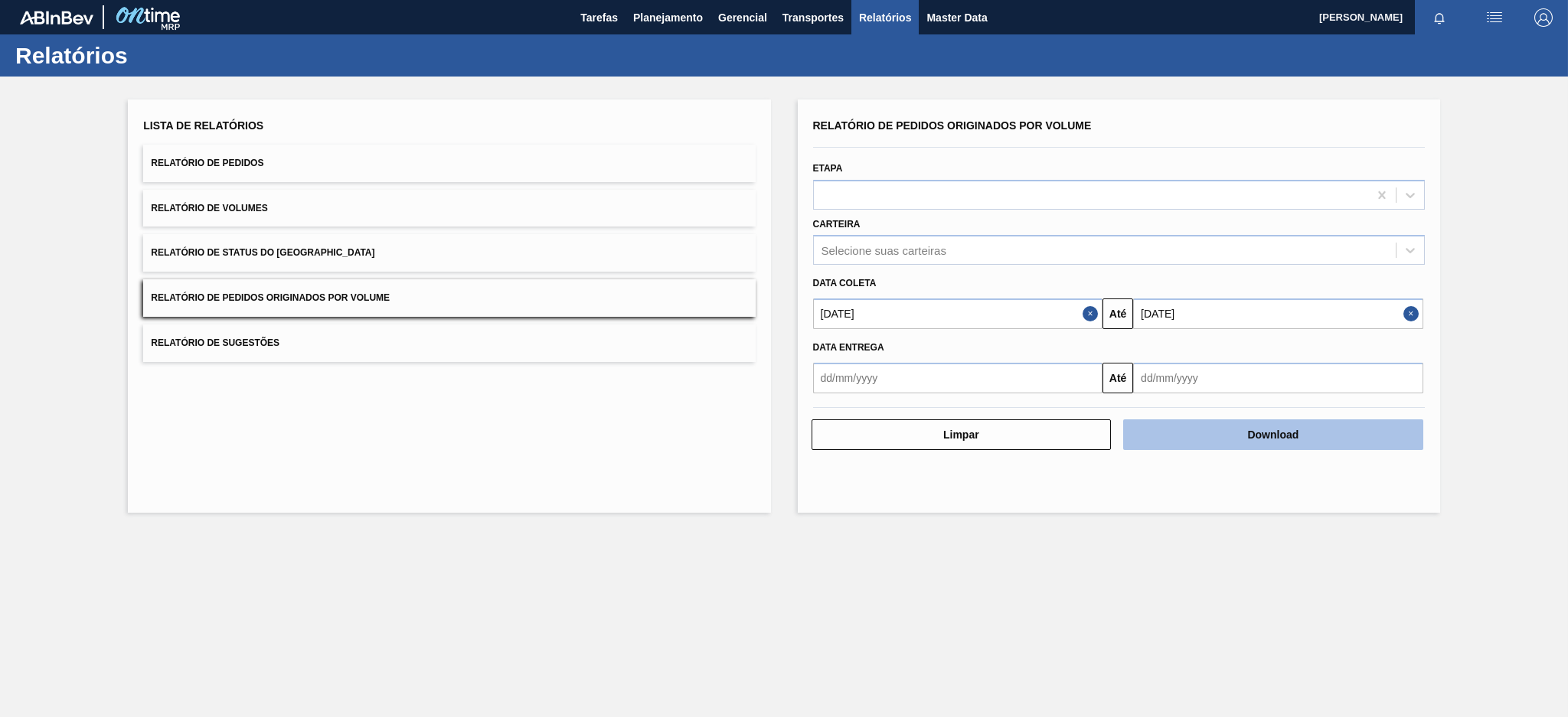
click at [1175, 428] on button "Download" at bounding box center [1272, 435] width 300 height 31
click at [1154, 438] on button "Download" at bounding box center [1272, 435] width 300 height 31
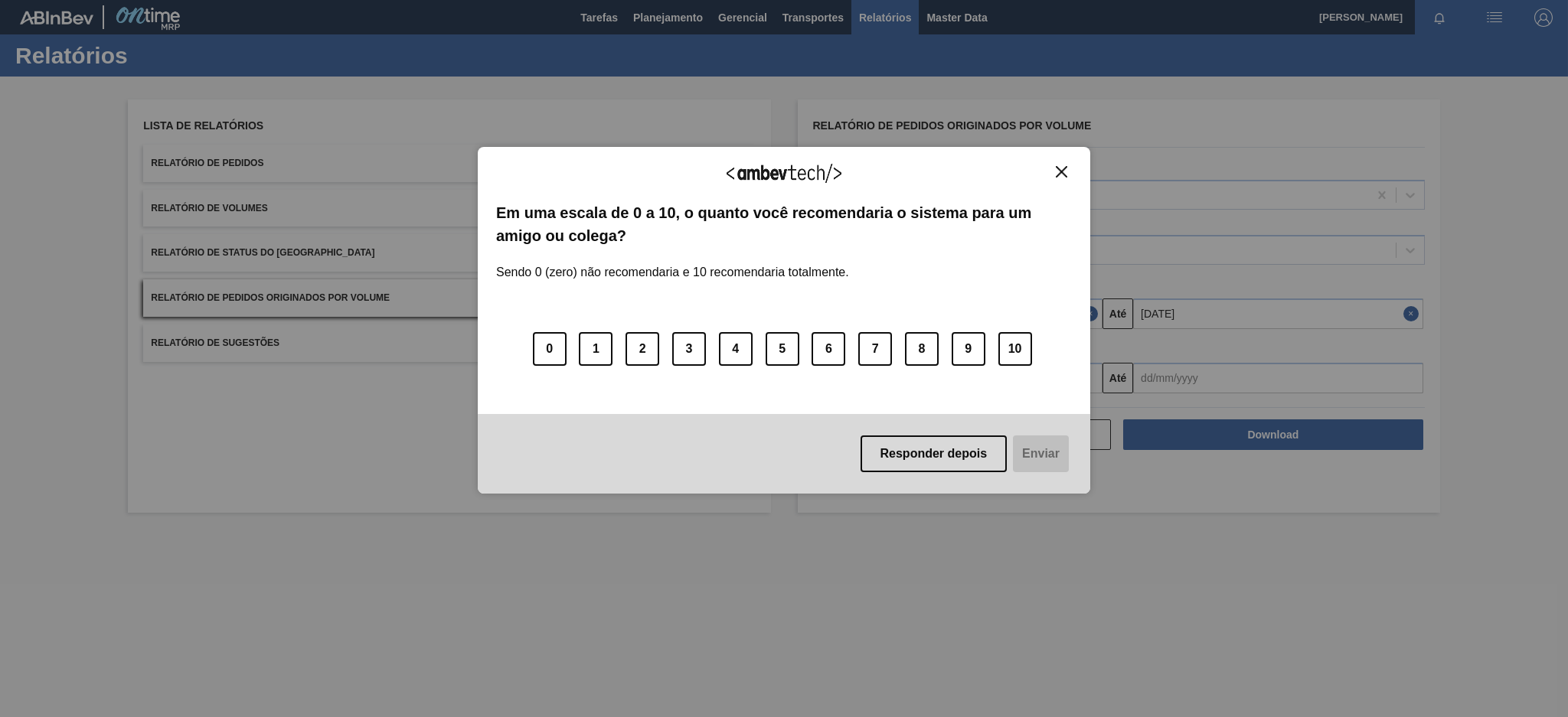
click at [1061, 168] on img "Close" at bounding box center [1061, 172] width 12 height 12
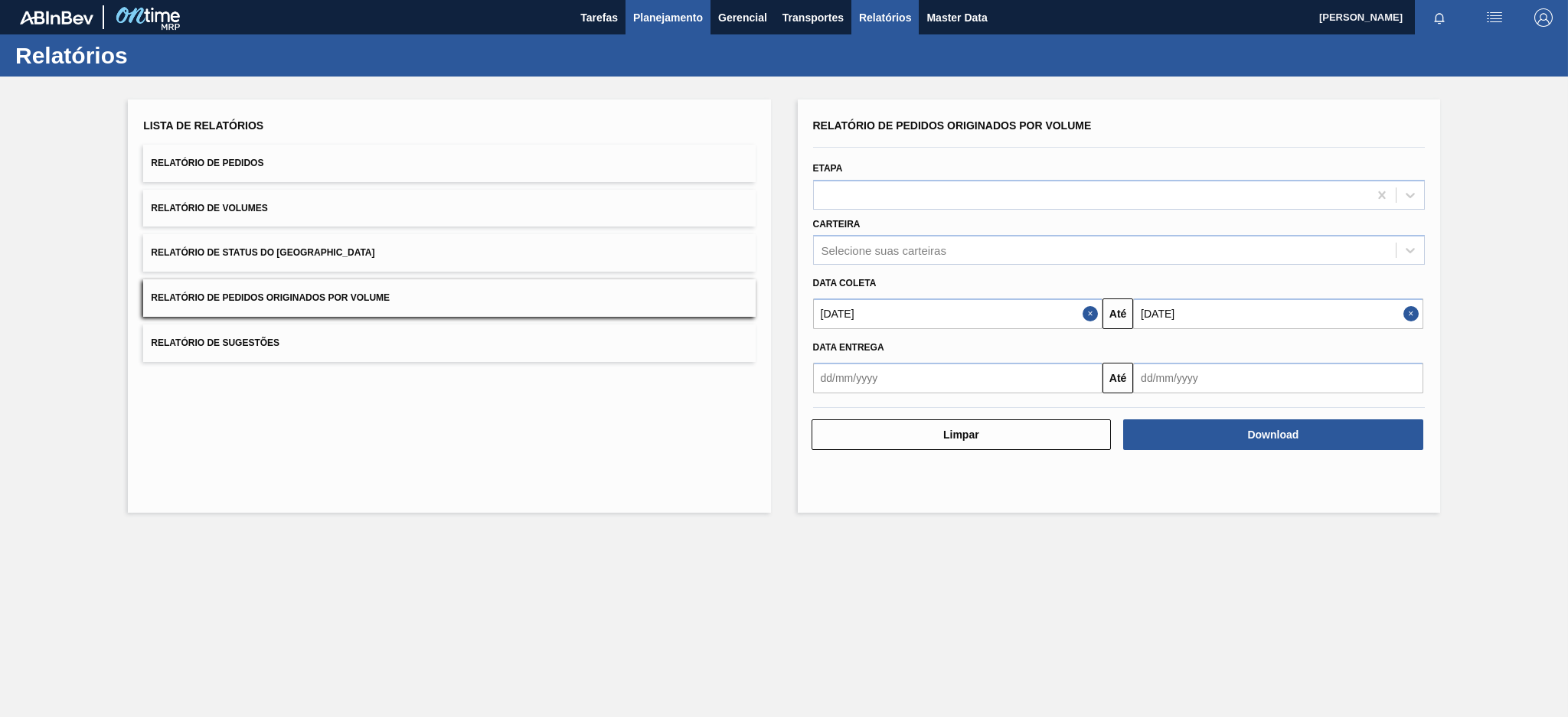
click at [676, 9] on span "Planejamento" at bounding box center [668, 18] width 70 height 19
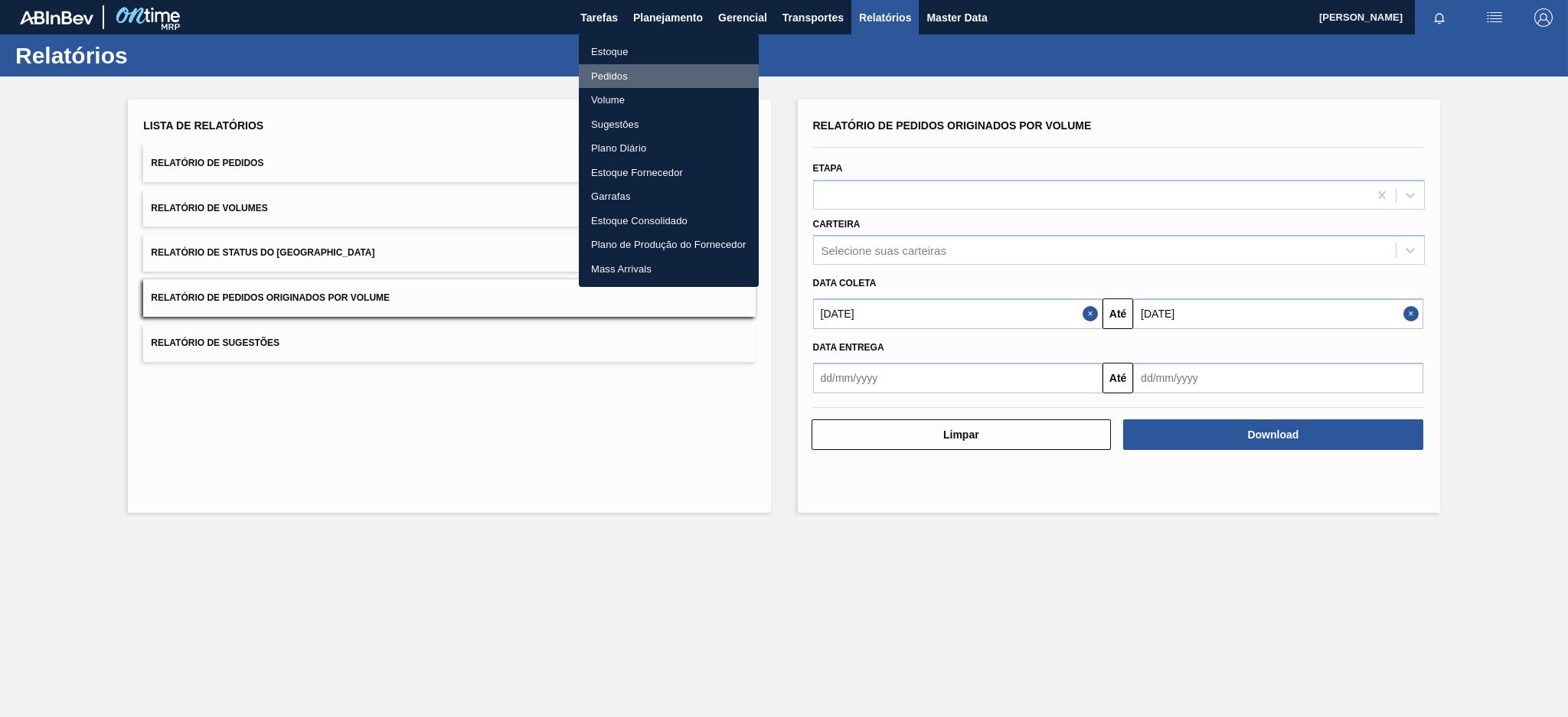
click at [608, 65] on li "Pedidos" at bounding box center [668, 77] width 180 height 25
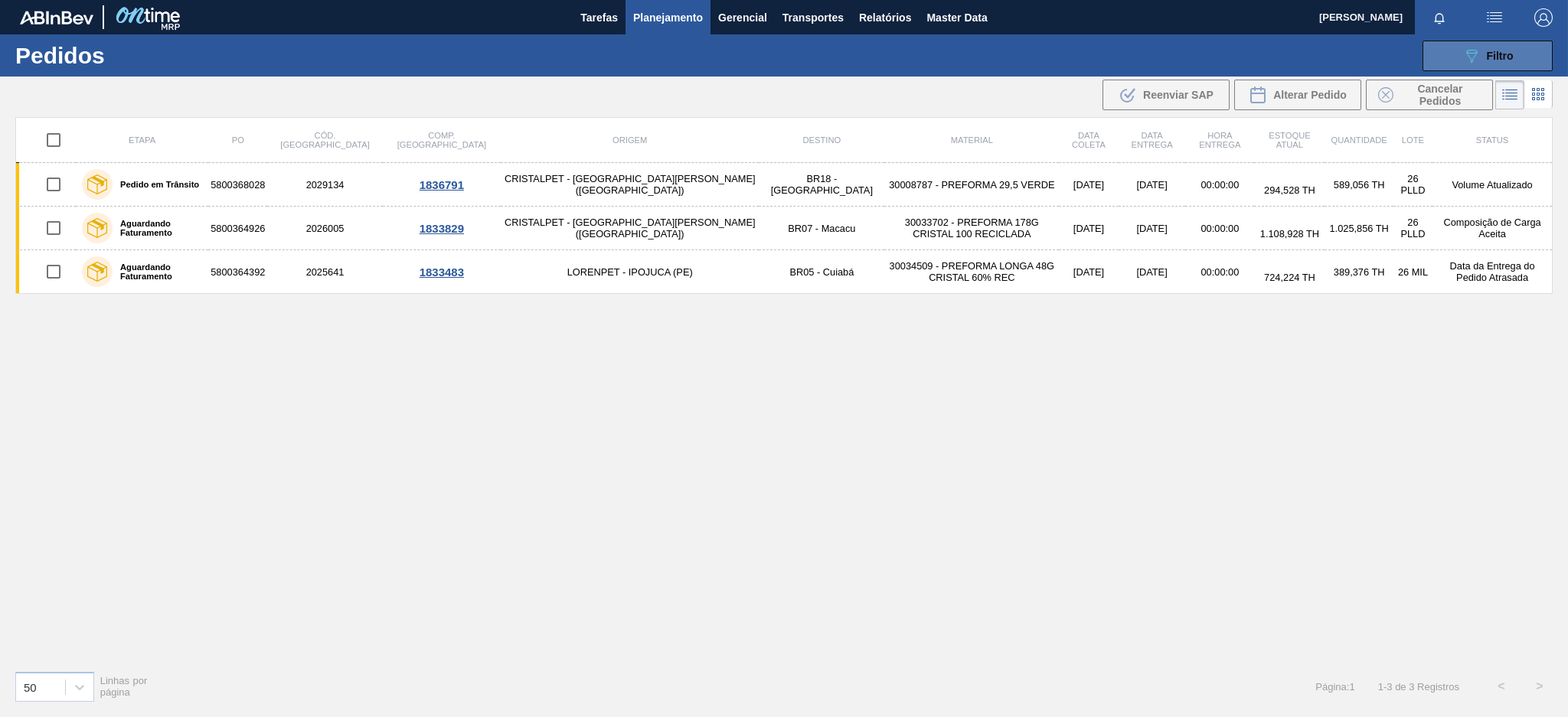
click at [1175, 50] on span "Filtro" at bounding box center [1500, 56] width 27 height 12
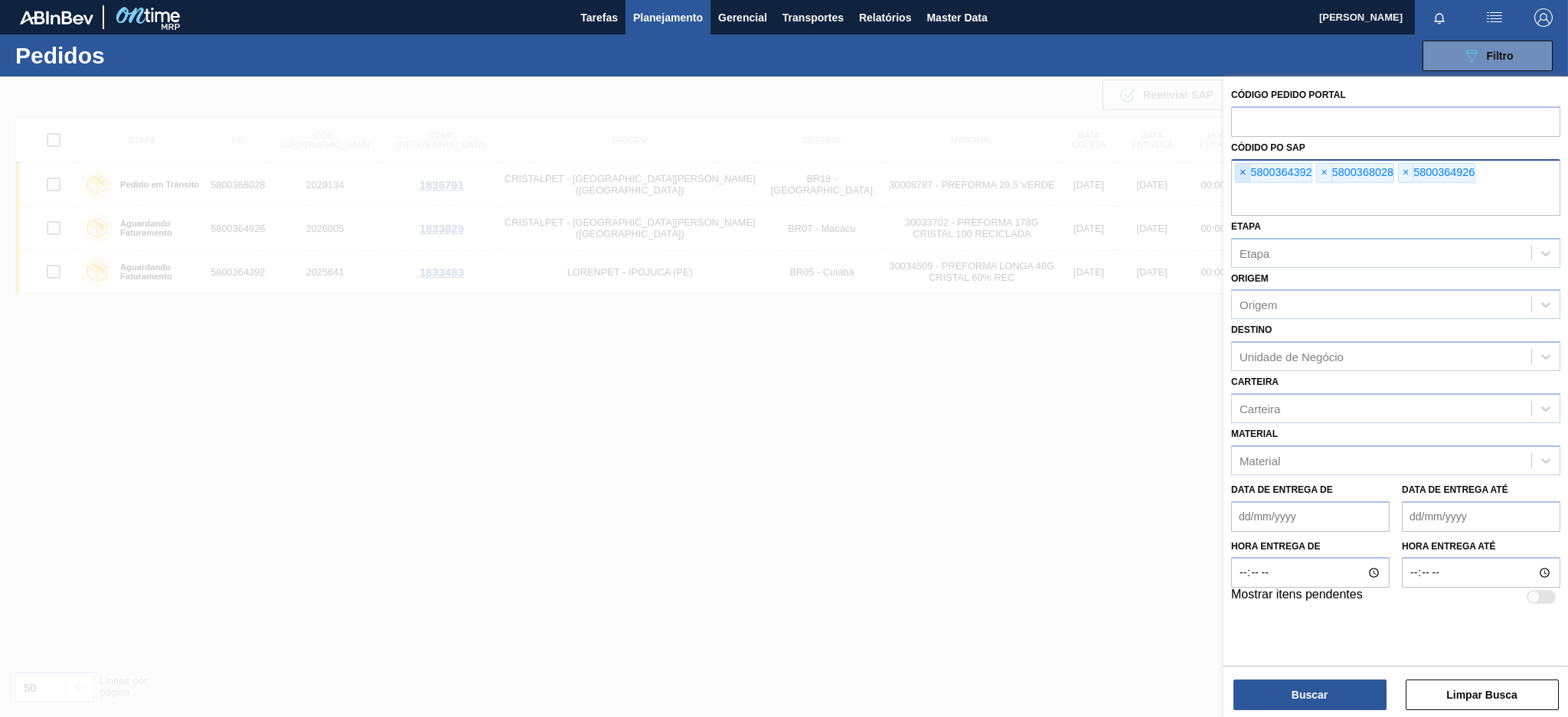
click at [1175, 176] on span "×" at bounding box center [1243, 173] width 14 height 19
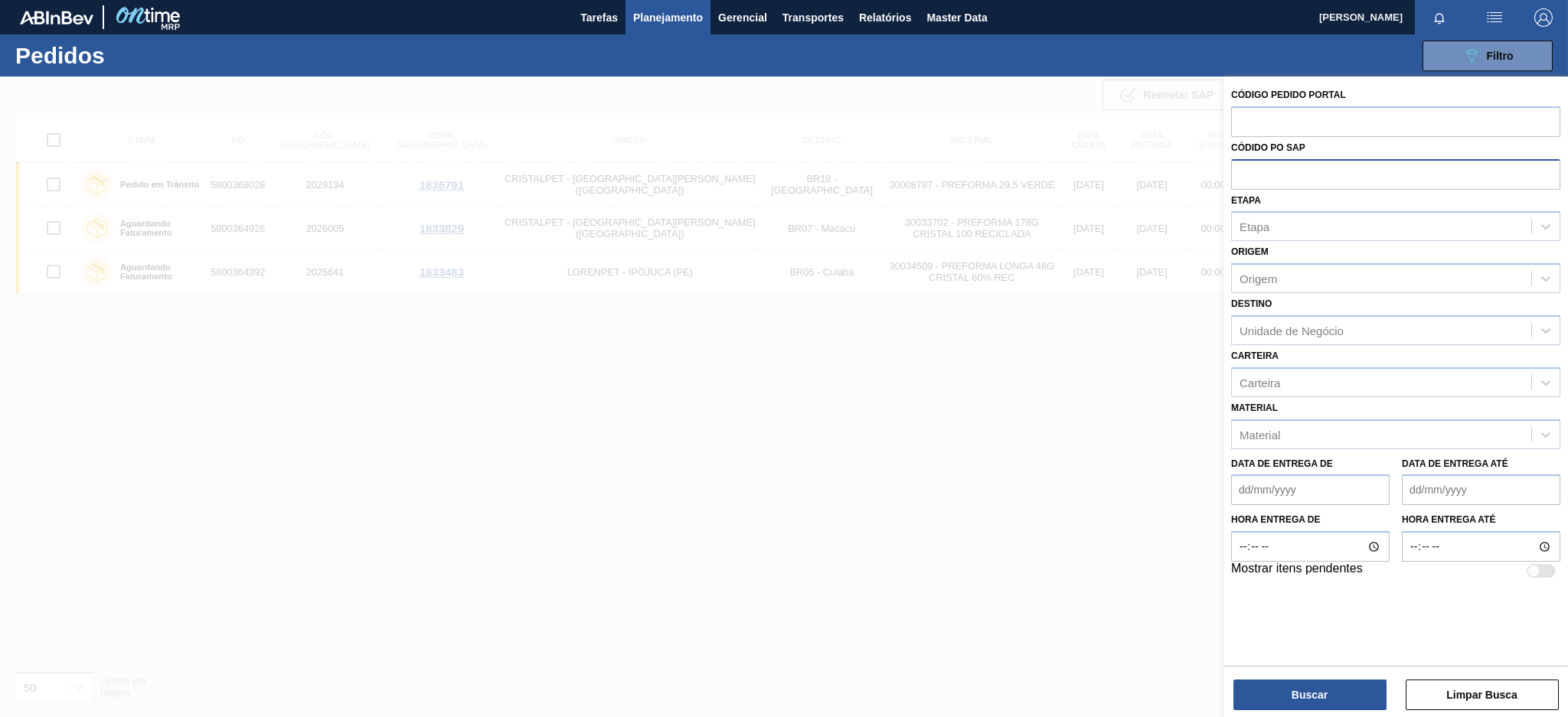
paste input "5800364421"
type input "5800364421"
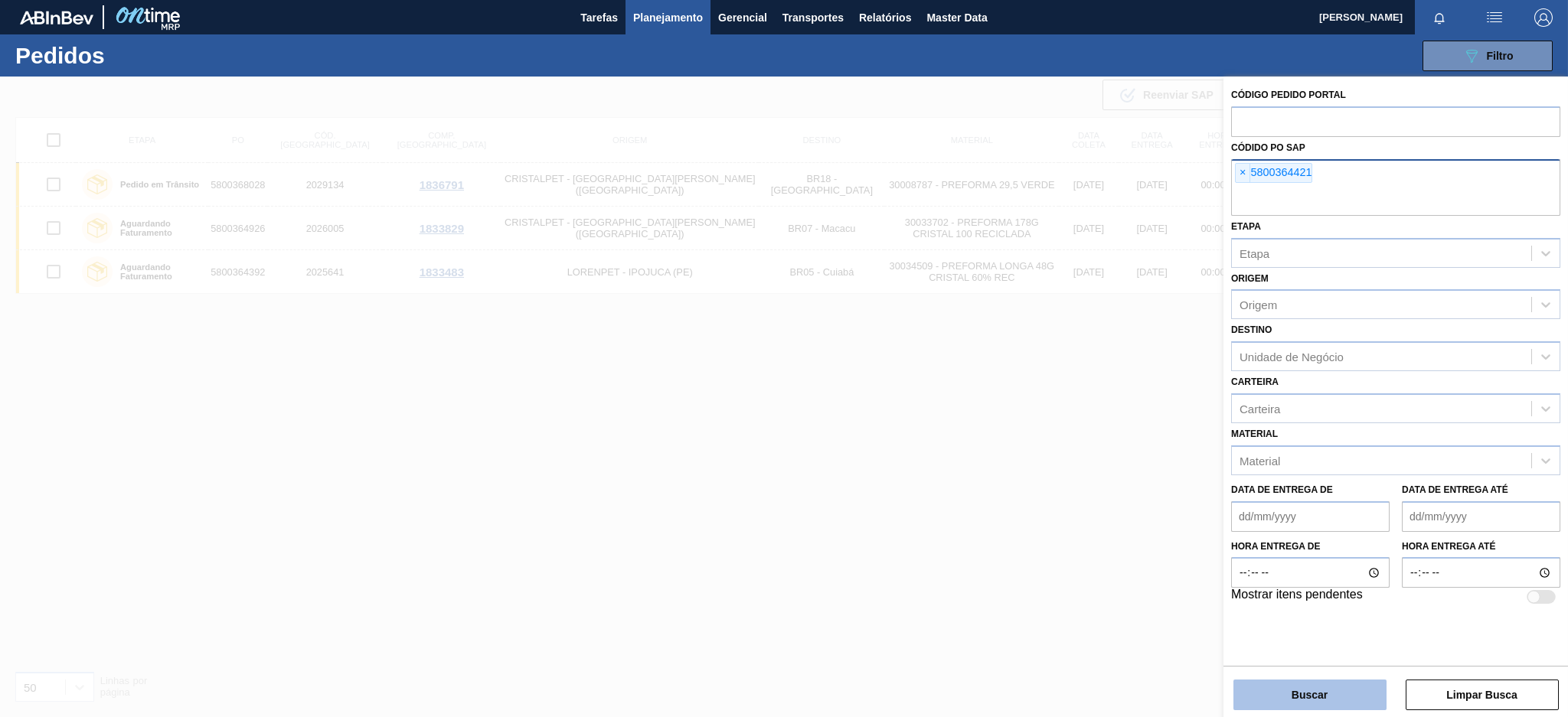
click at [1175, 537] on button "Buscar" at bounding box center [1309, 695] width 153 height 31
